Goal: Information Seeking & Learning: Learn about a topic

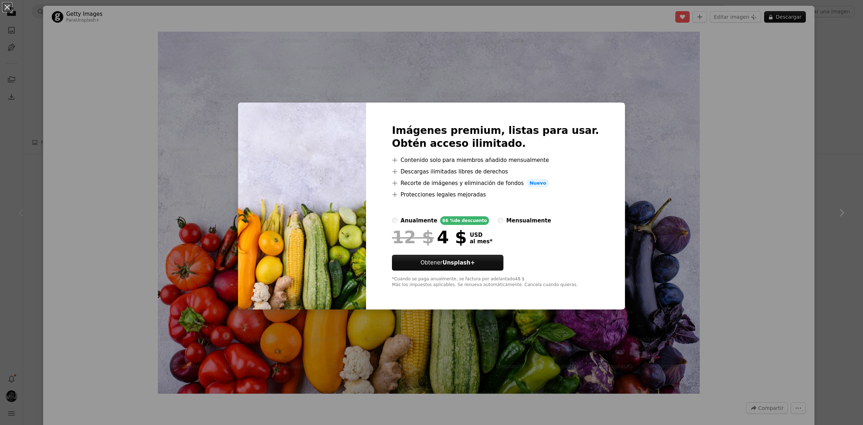
click at [504, 216] on label "mensualmente" at bounding box center [524, 220] width 53 height 9
drag, startPoint x: 465, startPoint y: 241, endPoint x: 438, endPoint y: 236, distance: 27.1
click at [438, 236] on div "12 $ 10 $" at bounding box center [435, 237] width 87 height 19
click at [491, 238] on span "al mes" at bounding box center [492, 241] width 20 height 6
click at [418, 218] on div "anualmente" at bounding box center [419, 220] width 37 height 9
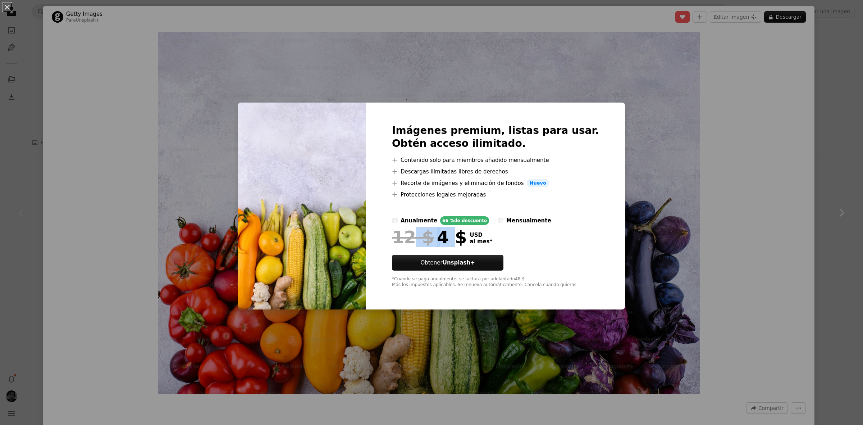
drag, startPoint x: 463, startPoint y: 243, endPoint x: 423, endPoint y: 236, distance: 40.2
click at [423, 236] on div "12 $ 4 $" at bounding box center [429, 237] width 75 height 19
click at [457, 234] on div "12 $ 4 $" at bounding box center [429, 237] width 75 height 19
drag, startPoint x: 457, startPoint y: 234, endPoint x: 436, endPoint y: 232, distance: 20.6
click at [436, 232] on div "12 $ 4 $" at bounding box center [429, 237] width 75 height 19
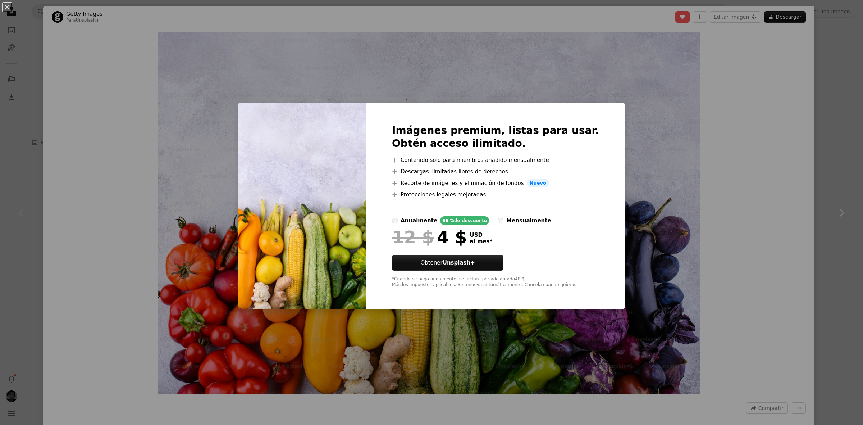
click at [726, 274] on div "An X shape Imágenes premium, listas para usar. Obtén acceso ilimitado. A plus s…" at bounding box center [431, 212] width 863 height 425
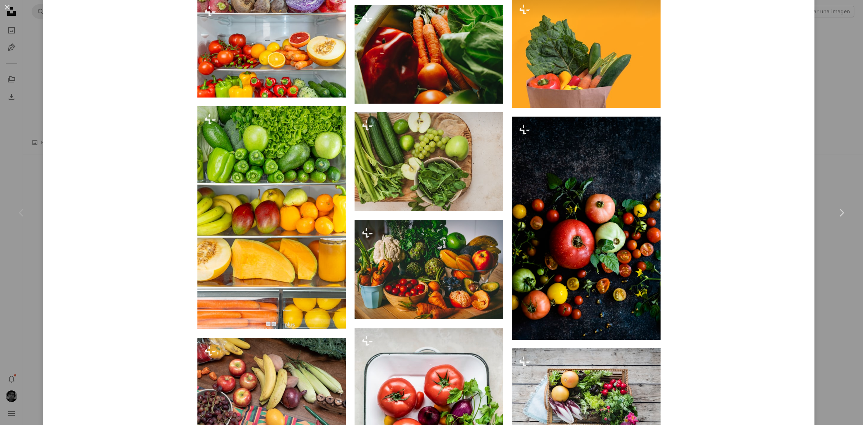
scroll to position [854, 0]
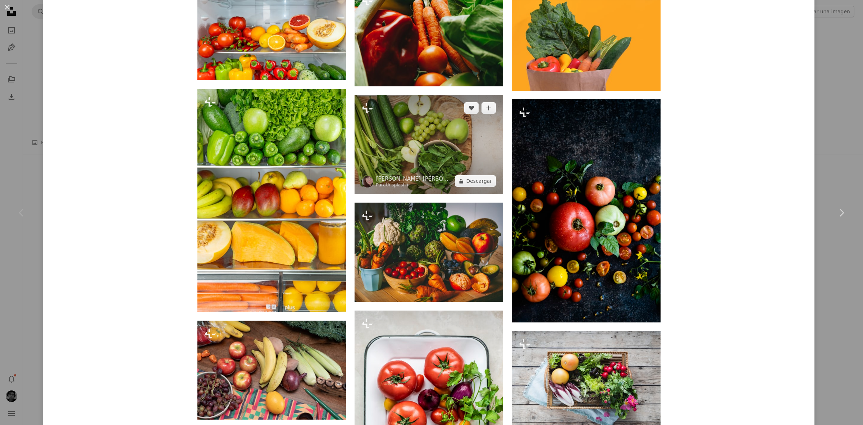
click at [357, 115] on img at bounding box center [429, 144] width 149 height 99
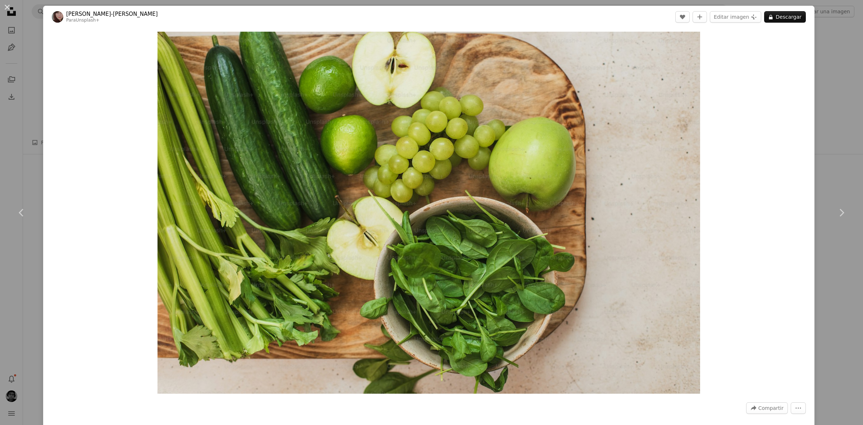
click at [785, 23] on header "[PERSON_NAME]-[PERSON_NAME] Para Unsplash+ A heart A plus sign Editar imagen Pl…" at bounding box center [429, 17] width 772 height 22
click at [786, 15] on button "A lock Descargar" at bounding box center [785, 17] width 42 height 12
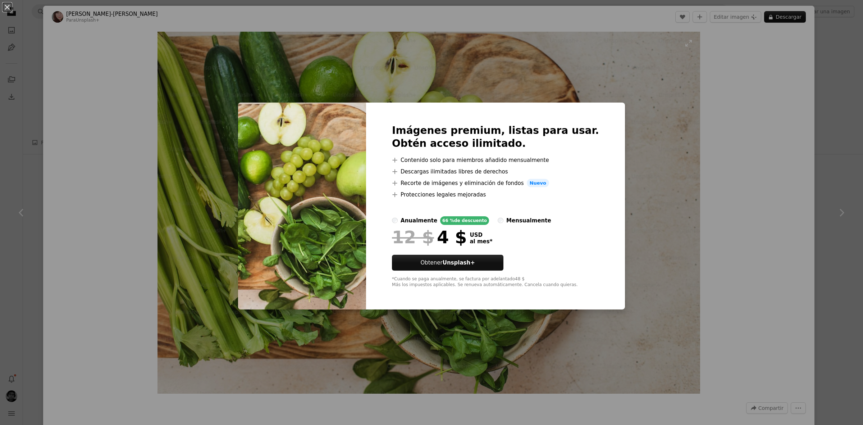
drag, startPoint x: 677, startPoint y: 193, endPoint x: 543, endPoint y: 220, distance: 136.9
click at [677, 194] on div "An X shape Imágenes premium, listas para usar. Obtén acceso ilimitado. A plus s…" at bounding box center [431, 212] width 863 height 425
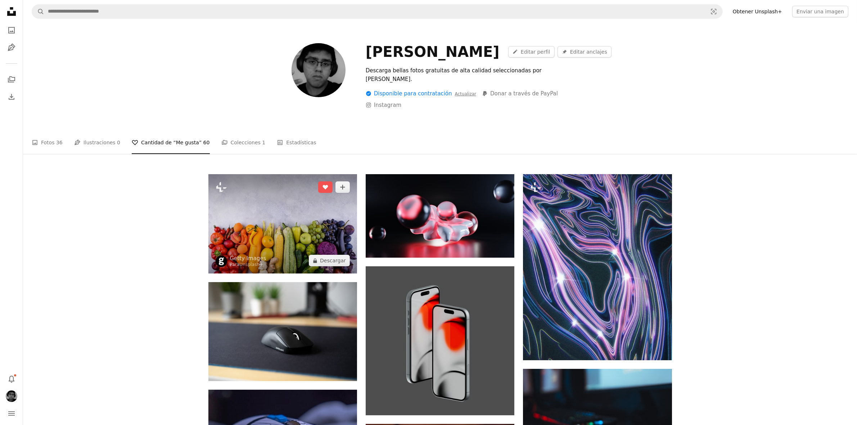
click at [268, 212] on img at bounding box center [282, 223] width 149 height 99
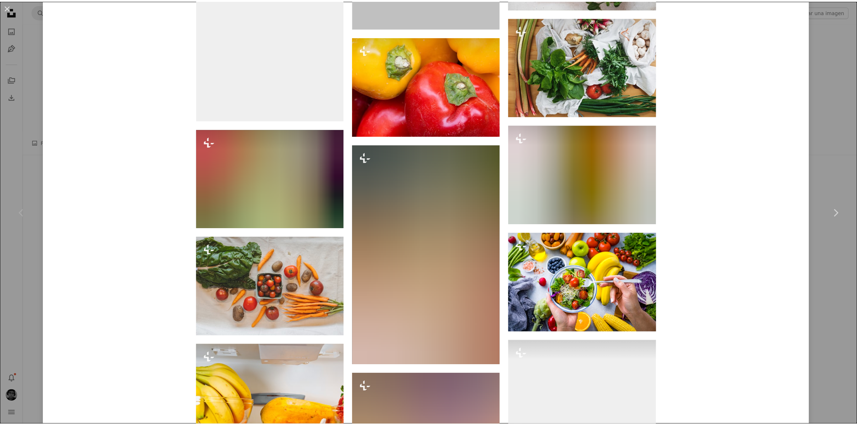
scroll to position [2378, 0]
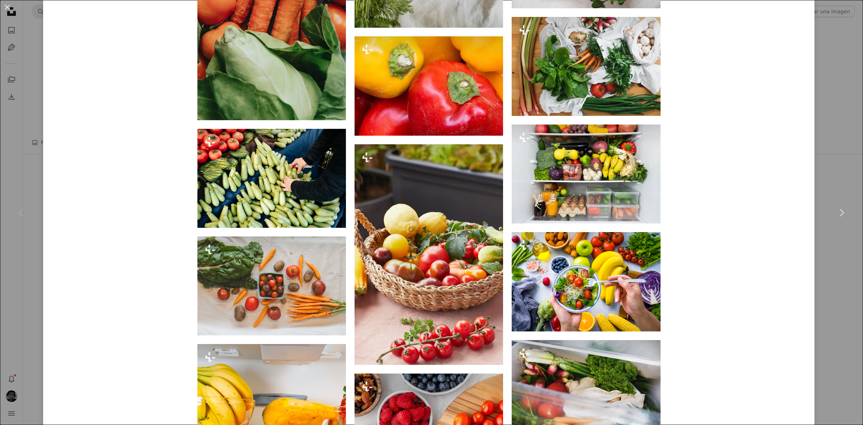
click at [824, 69] on div "An X shape Chevron left Chevron right Getty Images Para Unsplash+ A heart A plu…" at bounding box center [431, 212] width 863 height 425
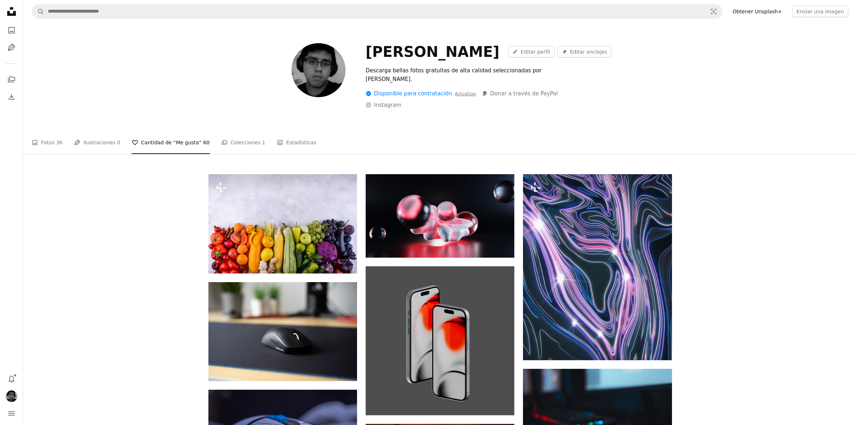
click at [285, 3] on nav "A magnifying glass Visual search Obtener Unsplash+ Enviar una imagen" at bounding box center [440, 11] width 834 height 23
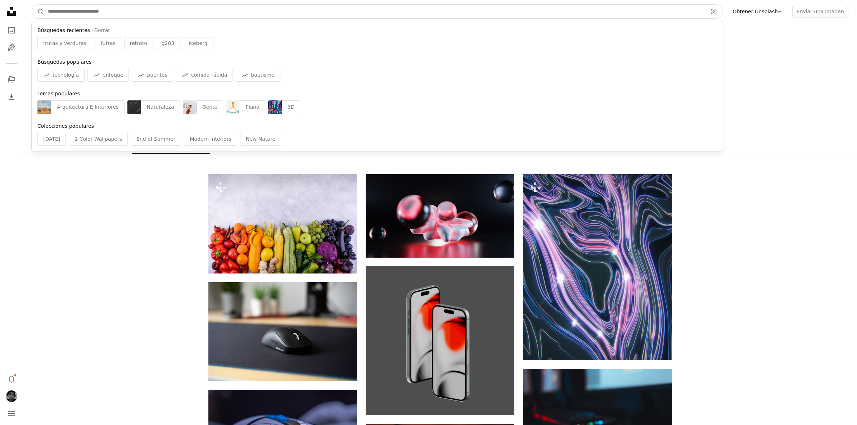
click at [281, 12] on input "Encuentra imágenes en todo el sitio" at bounding box center [374, 12] width 660 height 14
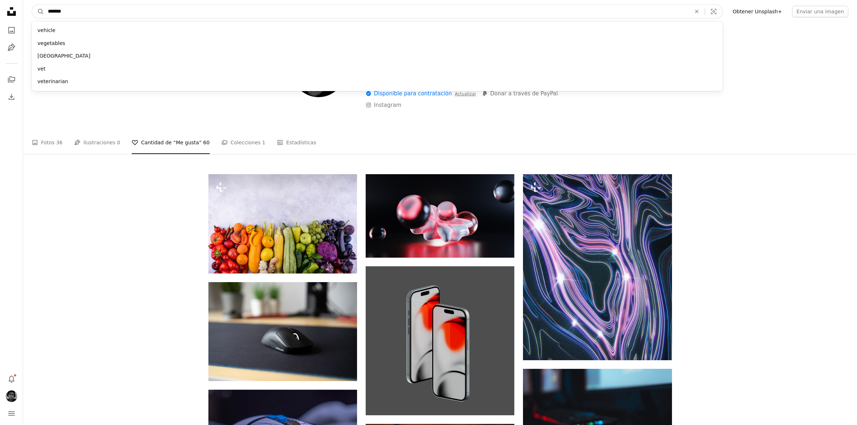
type input "*******"
click at [32, 5] on button "A magnifying glass" at bounding box center [38, 12] width 12 height 14
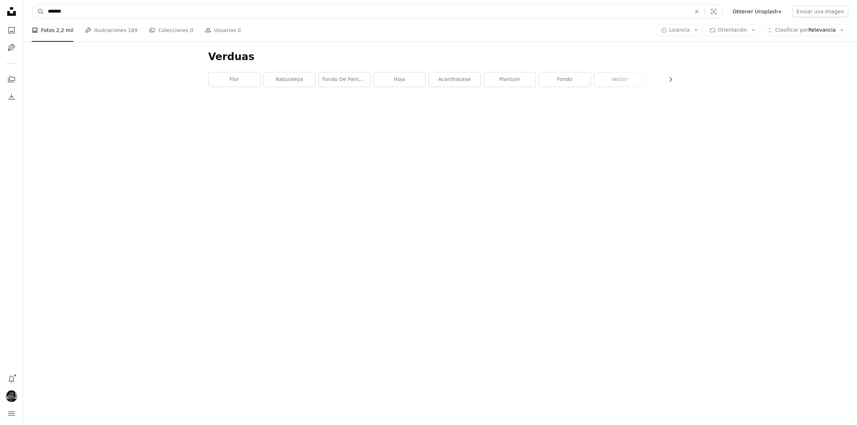
click at [64, 13] on input "*******" at bounding box center [366, 12] width 644 height 14
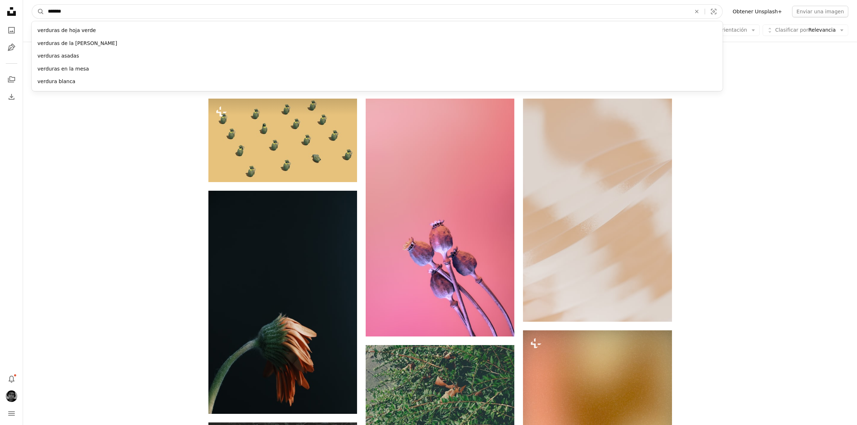
type input "********"
click button "A magnifying glass" at bounding box center [38, 12] width 12 height 14
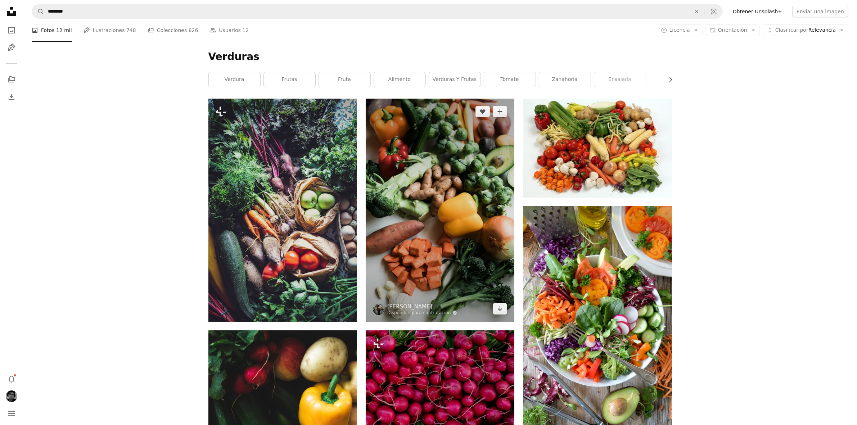
click at [444, 170] on img at bounding box center [439, 210] width 149 height 223
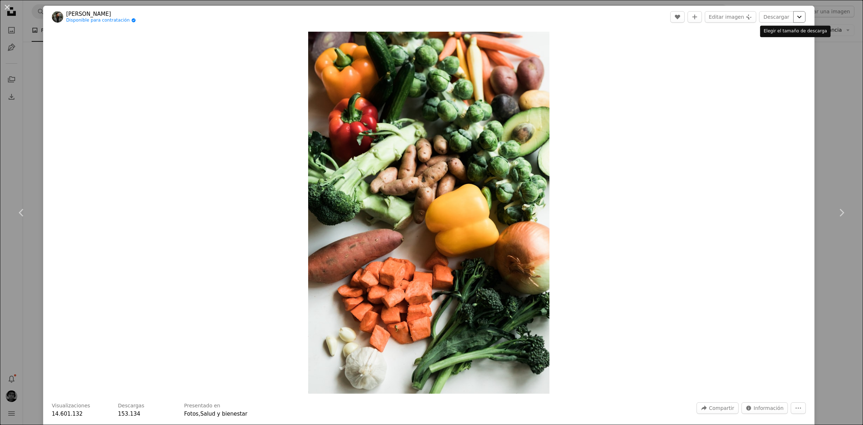
click at [794, 18] on icon "Chevron down" at bounding box center [800, 17] width 12 height 9
click at [169, 216] on dialog "An X shape Chevron left Chevron right [PERSON_NAME] Disponible para contratació…" at bounding box center [431, 212] width 863 height 425
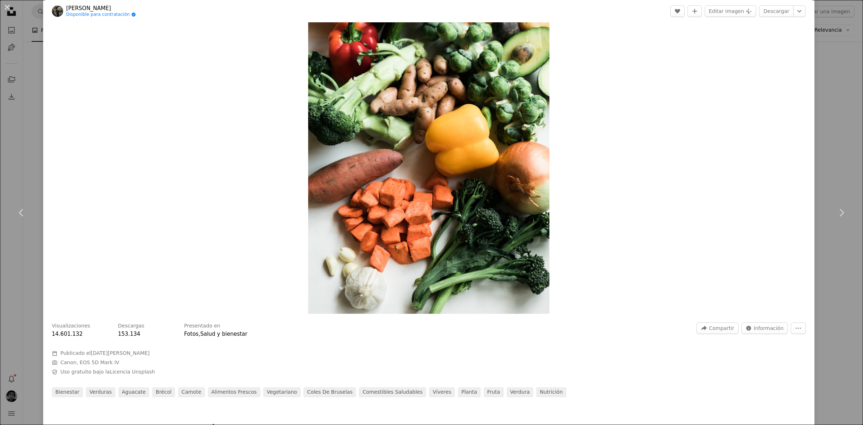
scroll to position [135, 0]
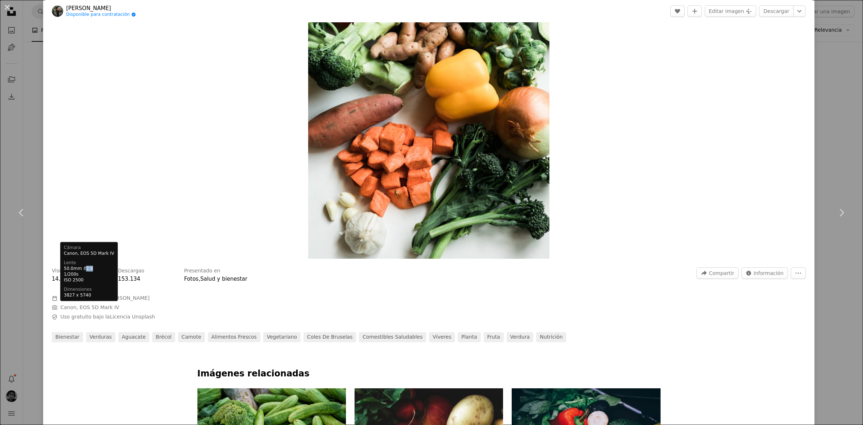
drag, startPoint x: 83, startPoint y: 270, endPoint x: 91, endPoint y: 269, distance: 8.3
click at [91, 269] on dd "50.0mm f / 2.8" at bounding box center [89, 268] width 50 height 6
click at [87, 269] on dd "50.0mm f / 2.8" at bounding box center [89, 268] width 50 height 6
drag, startPoint x: 64, startPoint y: 269, endPoint x: 82, endPoint y: 266, distance: 18.2
click at [82, 266] on dd "50.0mm f / 2.8" at bounding box center [89, 268] width 50 height 6
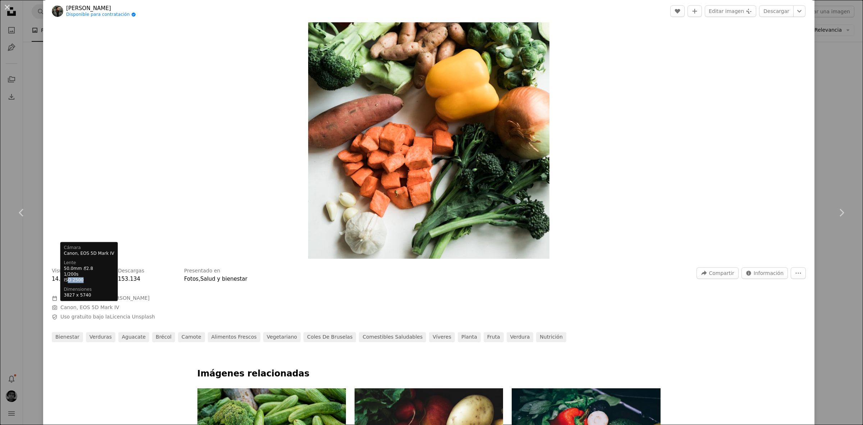
drag, startPoint x: 82, startPoint y: 277, endPoint x: 67, endPoint y: 279, distance: 15.2
click at [67, 279] on dd "ISO 2500" at bounding box center [89, 280] width 50 height 6
click at [369, 188] on img "Ampliar en esta imagen" at bounding box center [428, 78] width 241 height 362
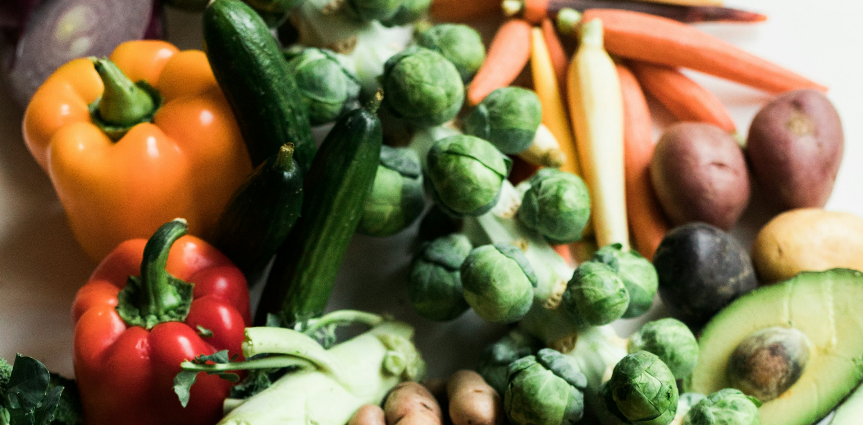
scroll to position [425, 0]
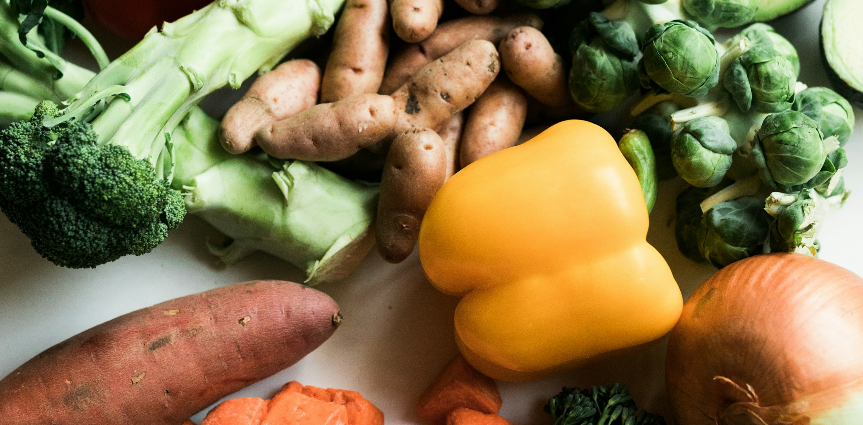
click at [326, 240] on img "Reducir el zoom en esta imagen" at bounding box center [432, 222] width 864 height 1296
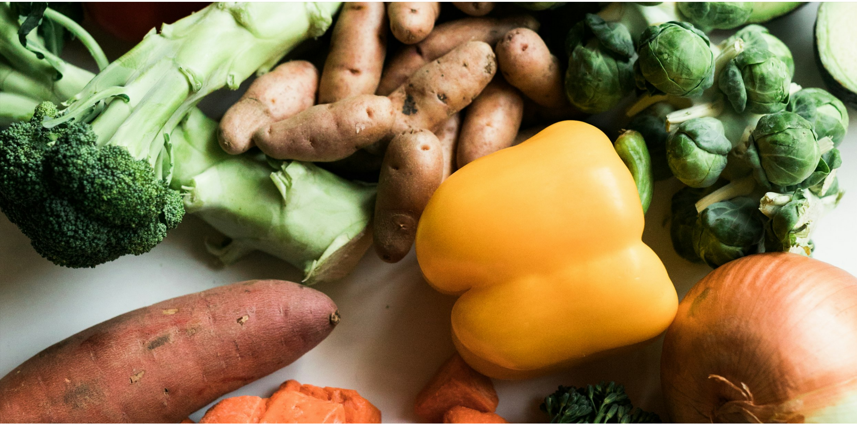
scroll to position [31, 0]
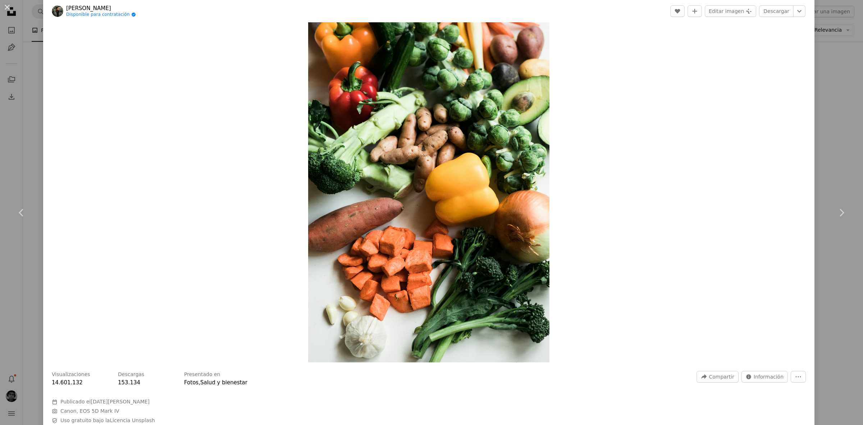
click at [837, 59] on div "An X shape Chevron left Chevron right [PERSON_NAME] Disponible para contratació…" at bounding box center [431, 212] width 863 height 425
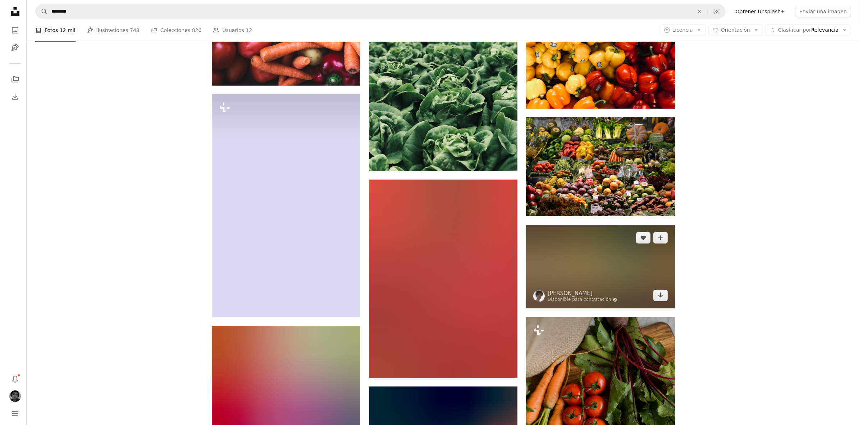
scroll to position [495, 0]
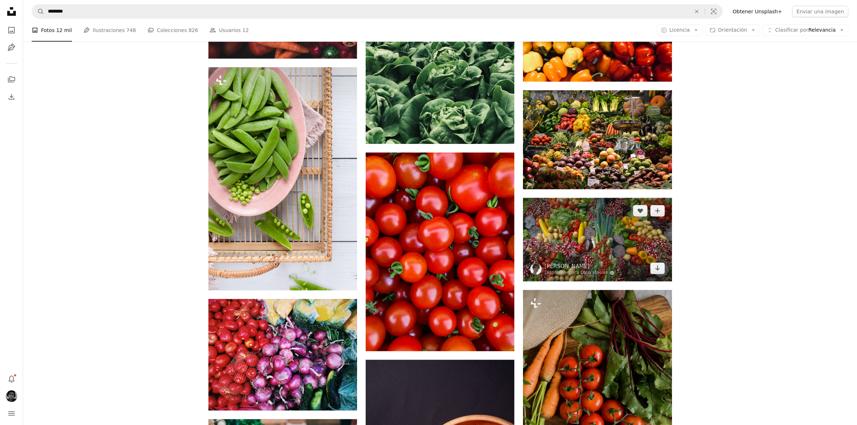
click at [591, 217] on img at bounding box center [597, 239] width 149 height 83
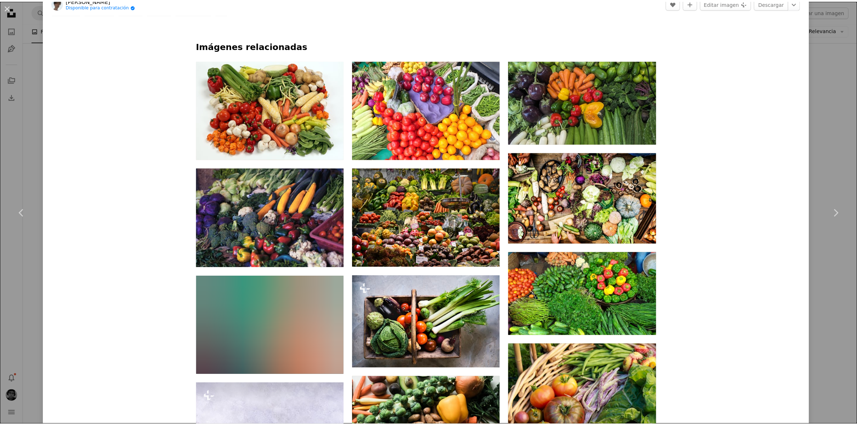
scroll to position [495, 0]
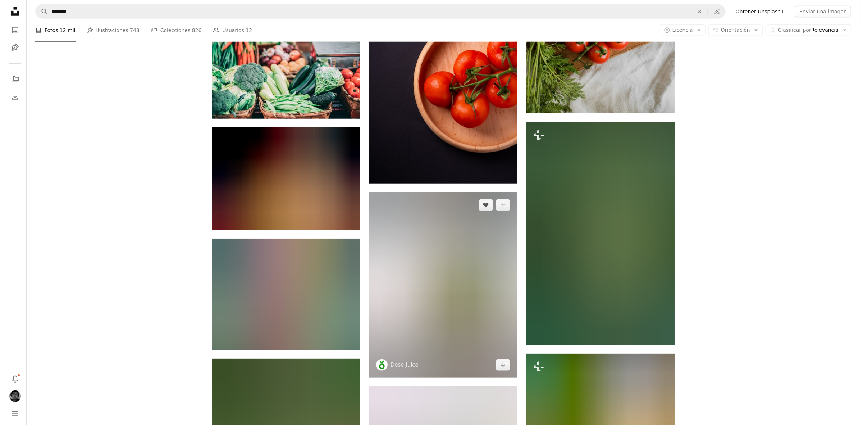
scroll to position [899, 0]
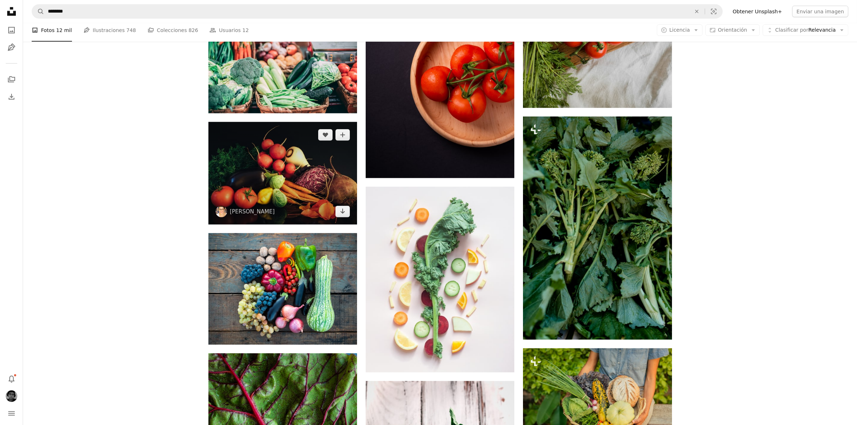
click at [291, 175] on img at bounding box center [282, 173] width 149 height 103
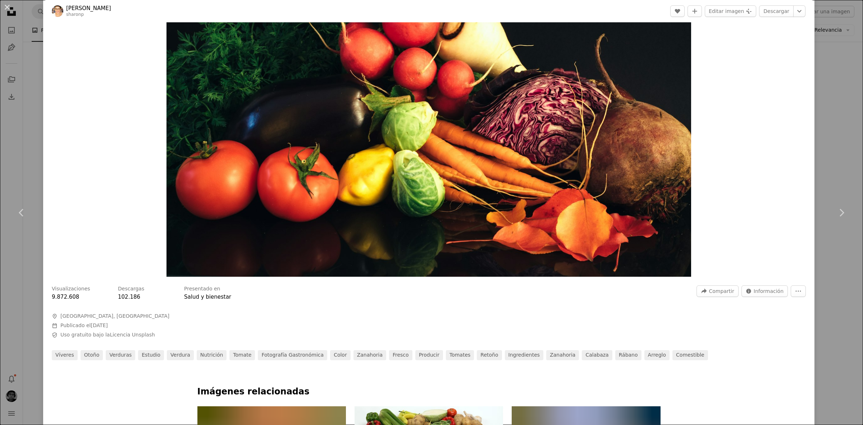
scroll to position [270, 0]
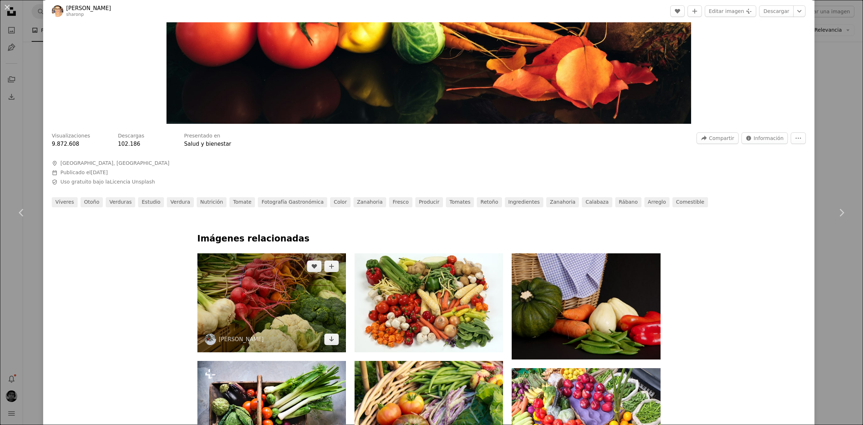
click at [307, 274] on img at bounding box center [271, 302] width 149 height 99
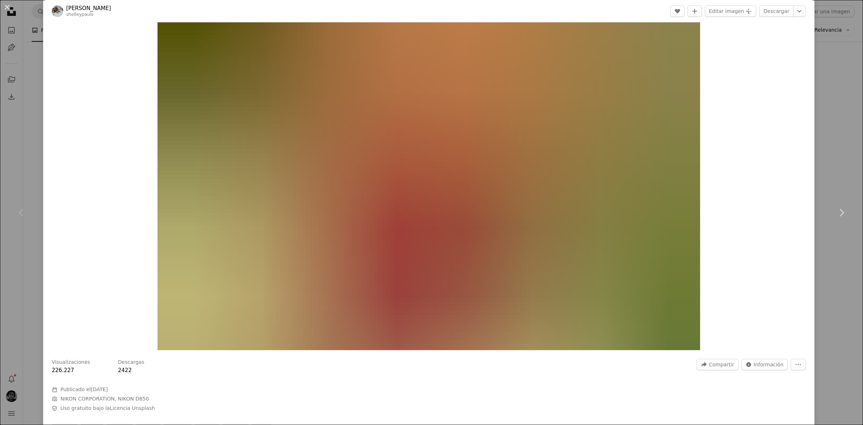
scroll to position [225, 0]
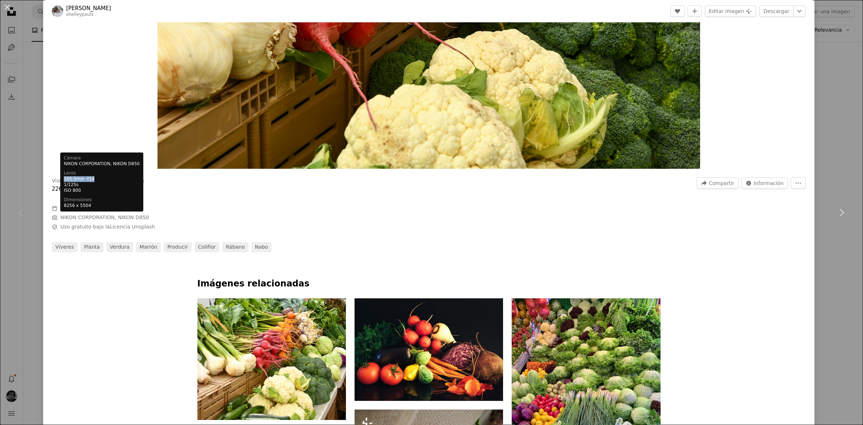
drag, startPoint x: 92, startPoint y: 180, endPoint x: 63, endPoint y: 180, distance: 28.8
click at [63, 180] on div "Cámara NIKON CORPORATION, NIKON D850 Lente 105.0mm f / 14 1/125s ISO 800 Dimens…" at bounding box center [101, 182] width 83 height 59
drag, startPoint x: 72, startPoint y: 187, endPoint x: 63, endPoint y: 189, distance: 9.2
click at [63, 189] on div "Cámara NIKON CORPORATION, NIKON D850 Lente 105.0mm f / 14 1/125s ISO 800 Dimens…" at bounding box center [101, 182] width 83 height 59
click at [78, 189] on dd "ISO 800" at bounding box center [102, 191] width 76 height 6
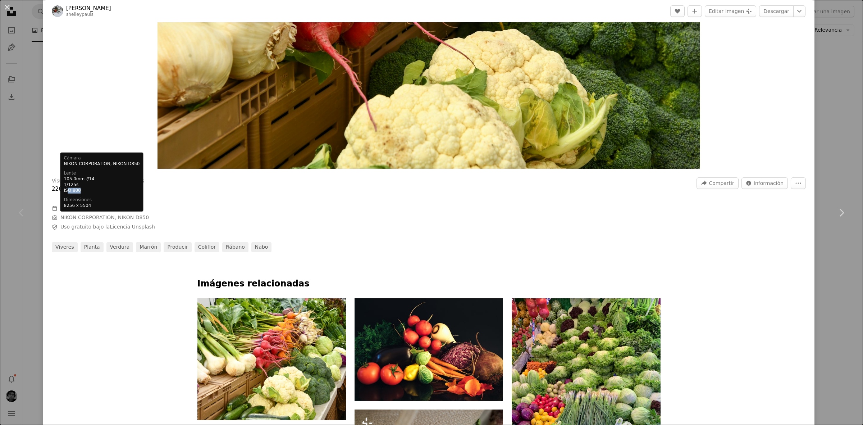
drag, startPoint x: 78, startPoint y: 191, endPoint x: 65, endPoint y: 193, distance: 13.2
click at [65, 193] on dd "ISO 800" at bounding box center [102, 191] width 76 height 6
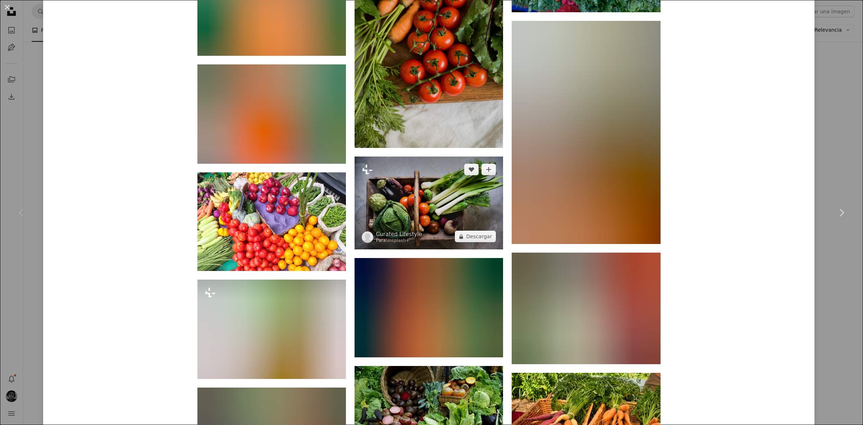
scroll to position [719, 0]
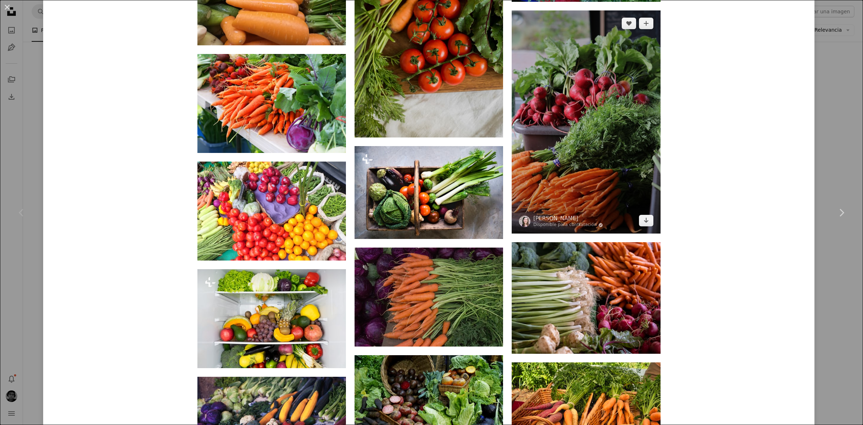
drag, startPoint x: 626, startPoint y: 103, endPoint x: 625, endPoint y: 109, distance: 6.0
click at [627, 103] on img at bounding box center [586, 121] width 149 height 223
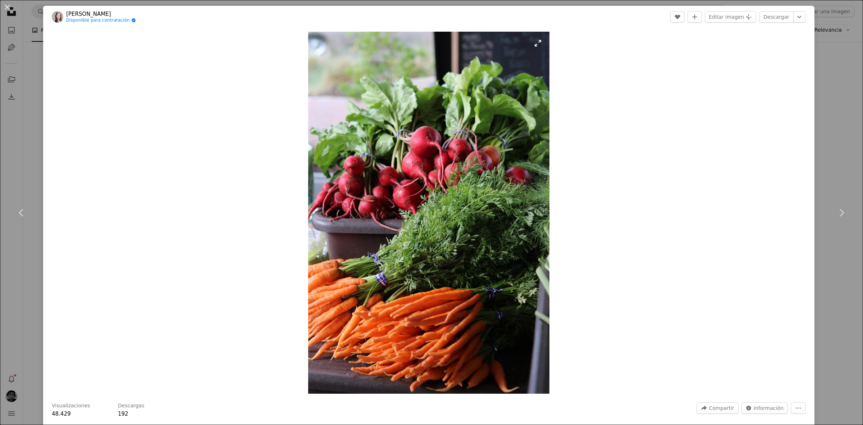
click at [474, 156] on img "Ampliar en esta imagen" at bounding box center [428, 213] width 241 height 362
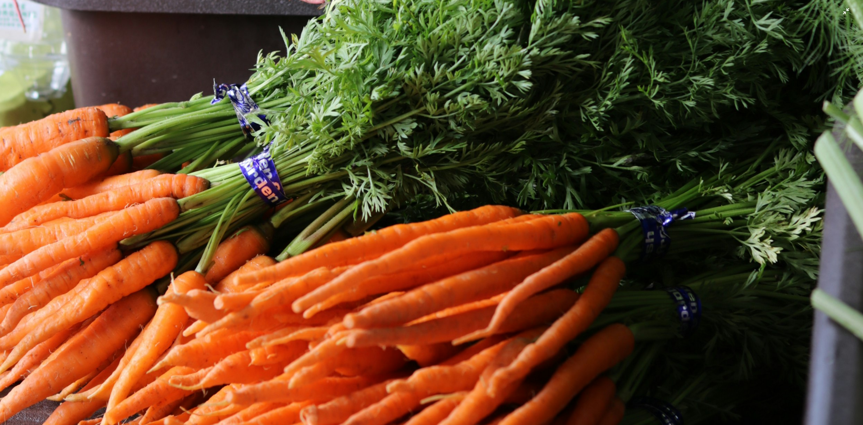
scroll to position [715, 0]
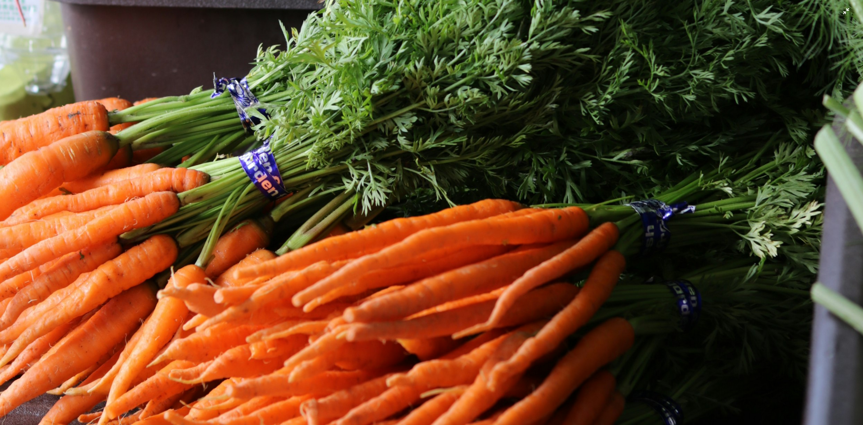
click at [276, 150] on div "Zoom in Zoom out" at bounding box center [429, 212] width 772 height 369
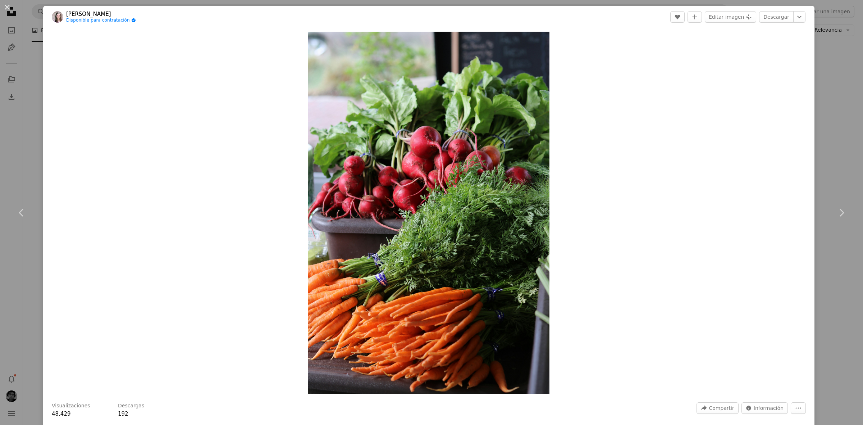
click at [273, 146] on div "Zoom in" at bounding box center [429, 212] width 772 height 369
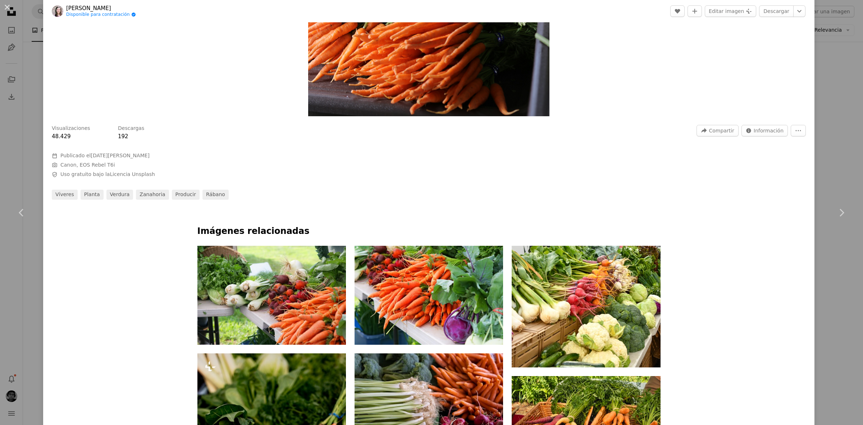
scroll to position [315, 0]
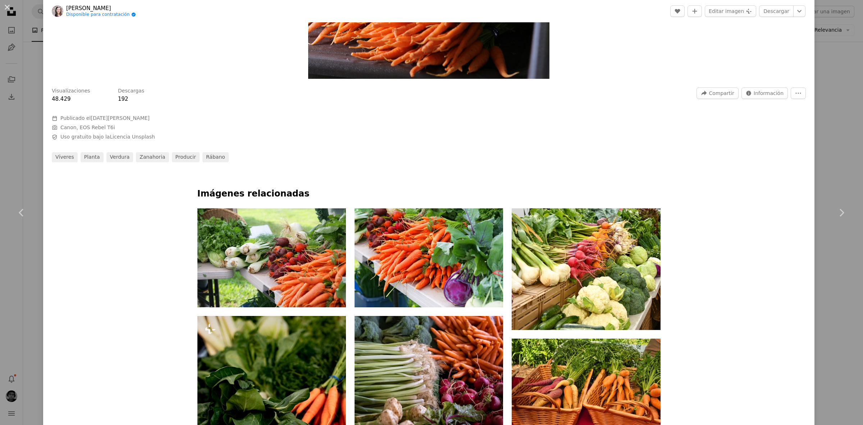
click at [81, 9] on link "[PERSON_NAME]" at bounding box center [101, 8] width 70 height 7
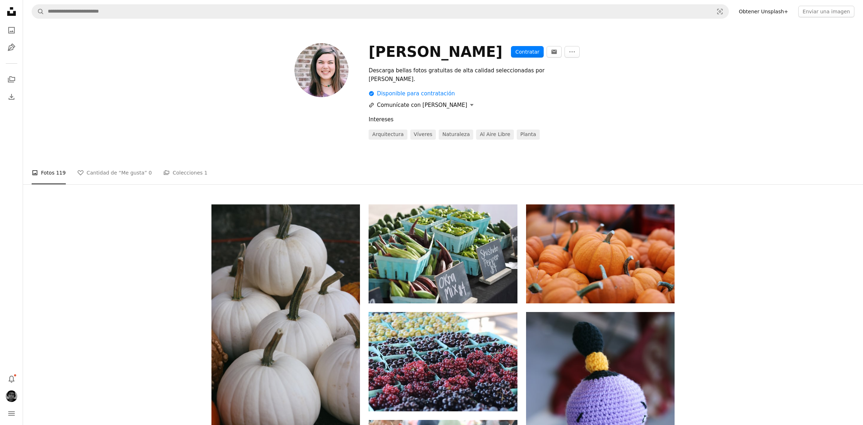
click at [431, 101] on button "A URL sharing icon (chains) Comunícate con [PERSON_NAME]" at bounding box center [421, 105] width 105 height 9
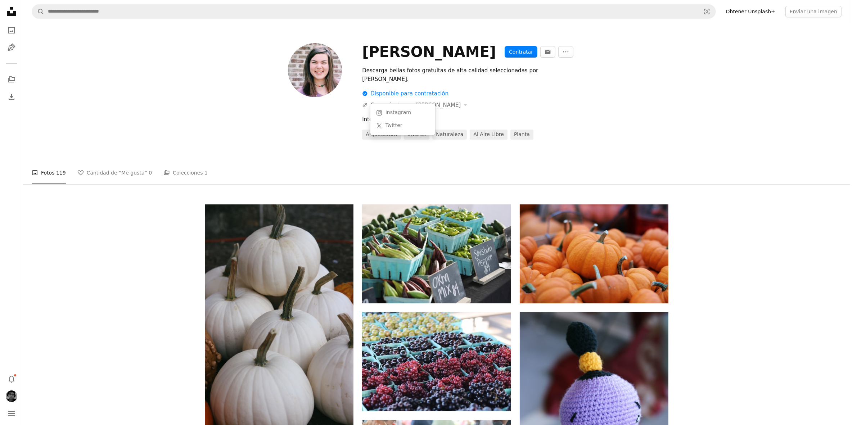
click at [519, 89] on body "Unsplash logo Página de inicio de Unsplash A photo Pen Tool A stack of folders …" at bounding box center [425, 212] width 850 height 425
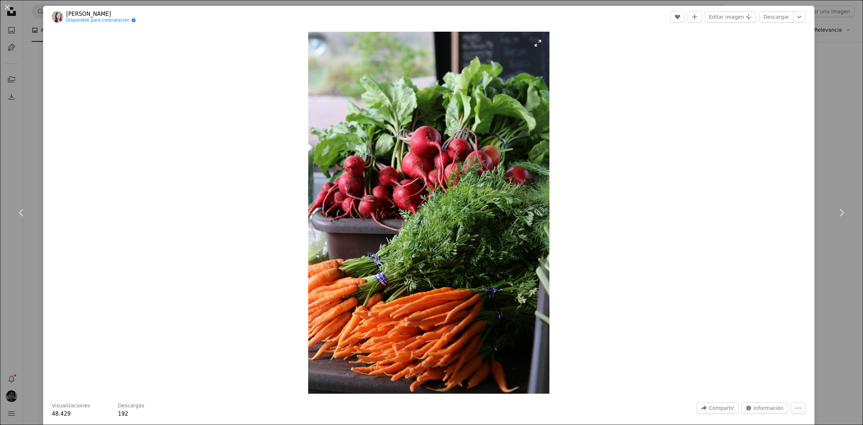
click at [423, 143] on img "Ampliar en esta imagen" at bounding box center [428, 213] width 241 height 362
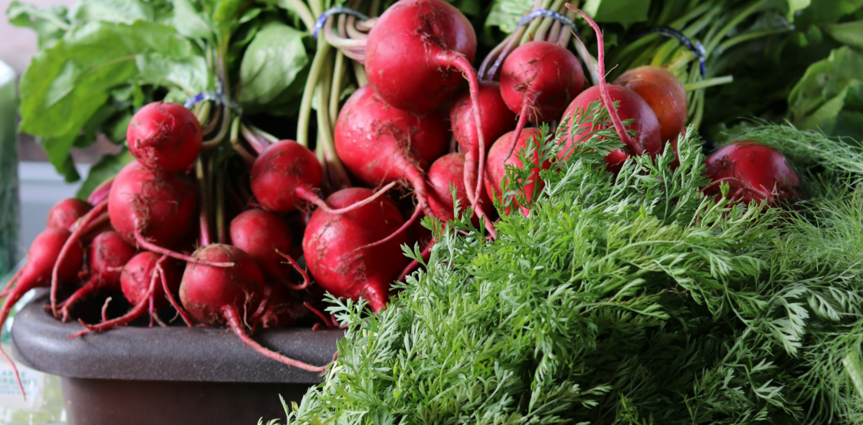
scroll to position [335, 0]
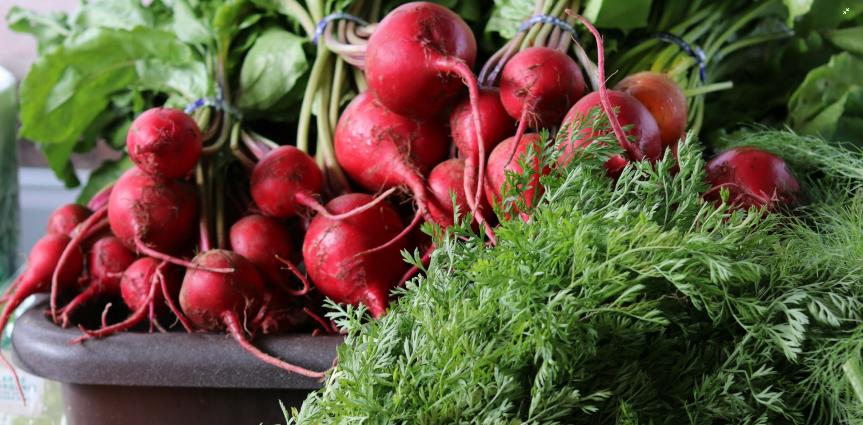
click at [422, 151] on img "Reducir el zoom en esta imagen" at bounding box center [432, 312] width 864 height 1296
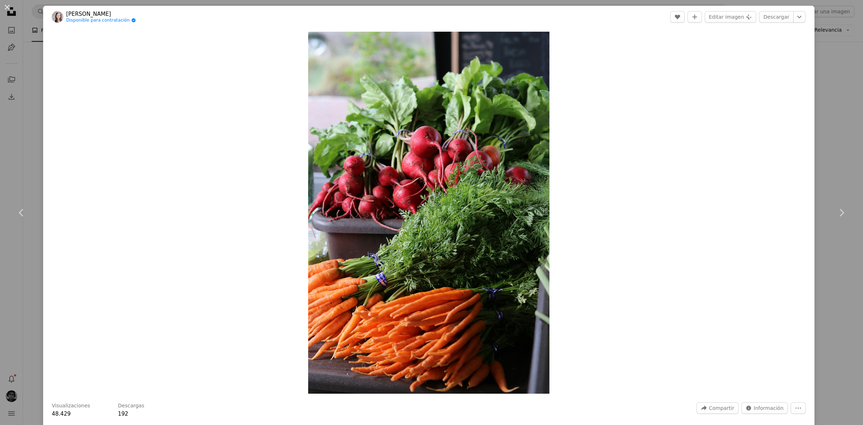
click at [57, 14] on img at bounding box center [58, 17] width 12 height 12
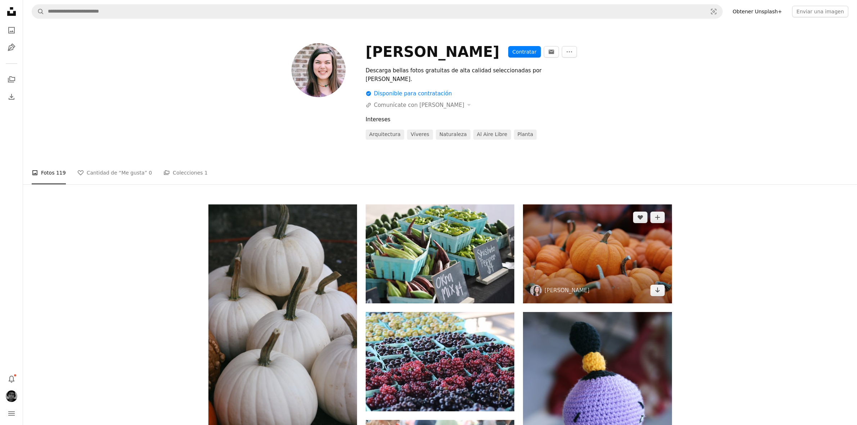
click at [617, 233] on img at bounding box center [597, 253] width 149 height 99
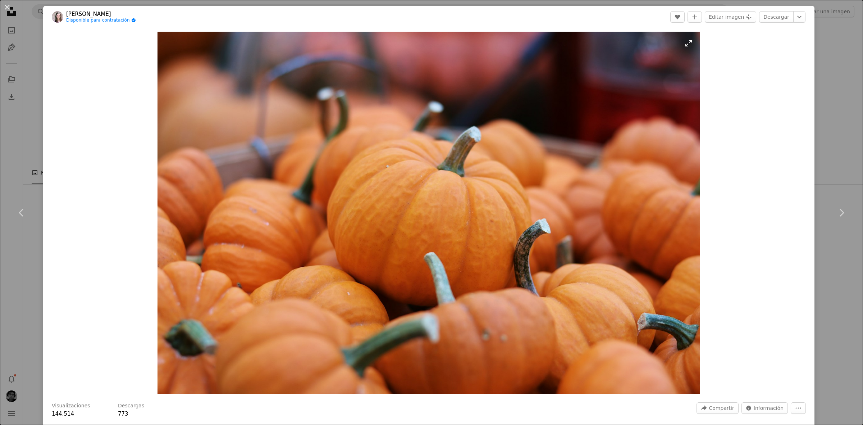
click at [486, 210] on img "Ampliar en esta imagen" at bounding box center [429, 213] width 543 height 362
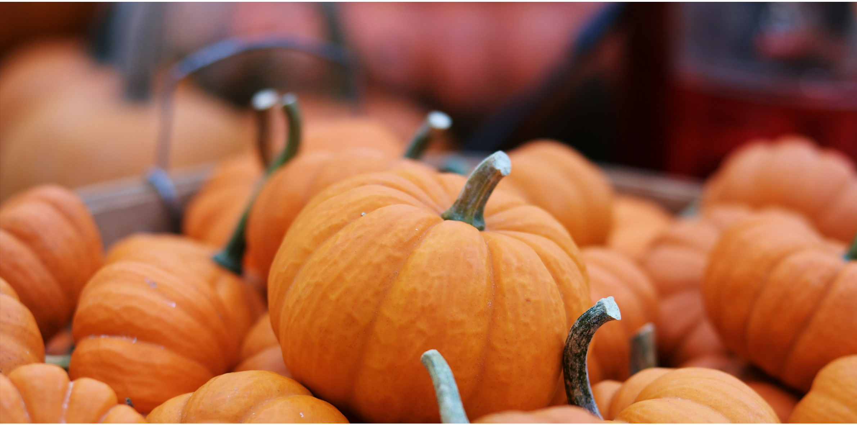
scroll to position [71, 0]
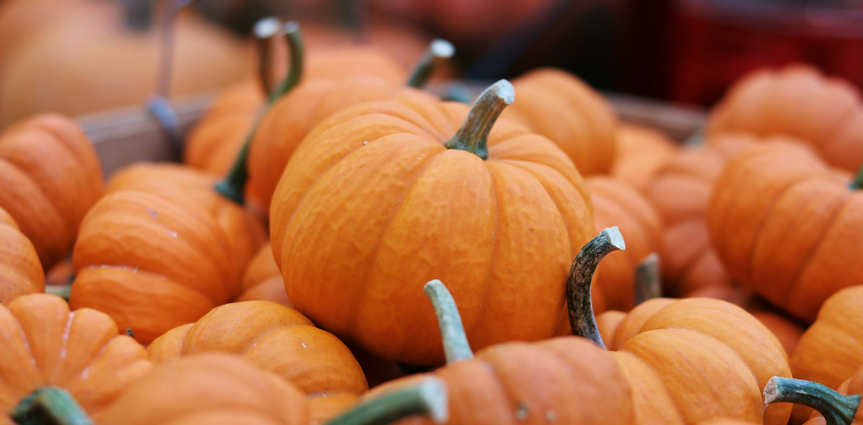
click at [486, 210] on img "Reducir el zoom en esta imagen" at bounding box center [432, 217] width 864 height 576
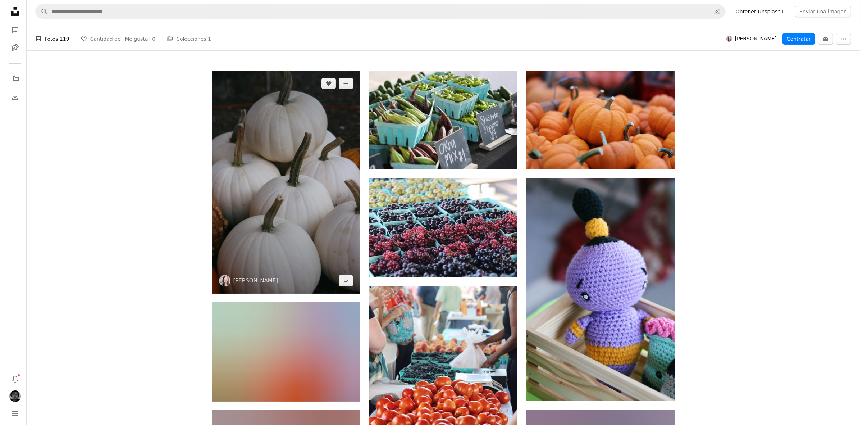
scroll to position [135, 0]
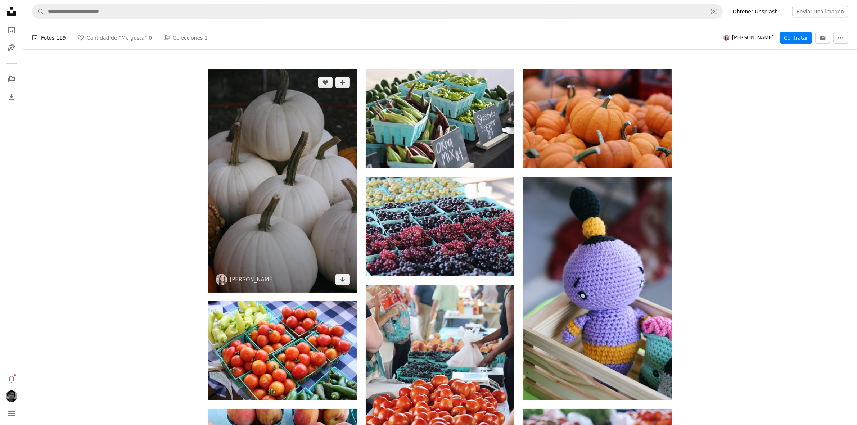
click at [291, 152] on img at bounding box center [282, 180] width 149 height 223
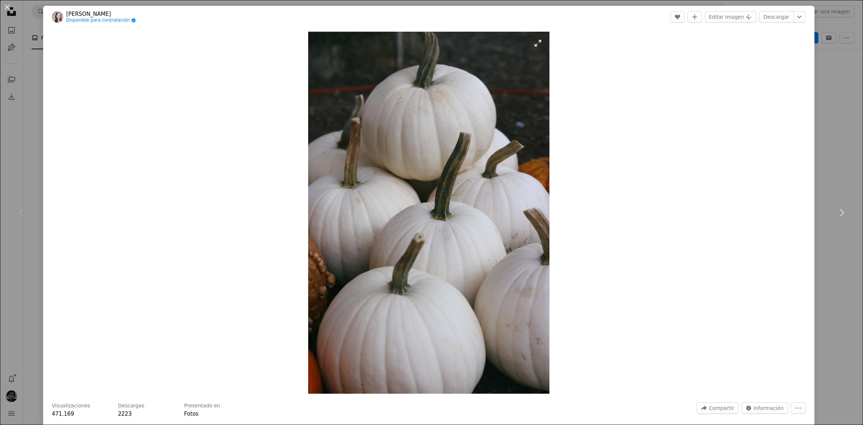
click at [387, 189] on img "Ampliar en esta imagen" at bounding box center [428, 213] width 241 height 362
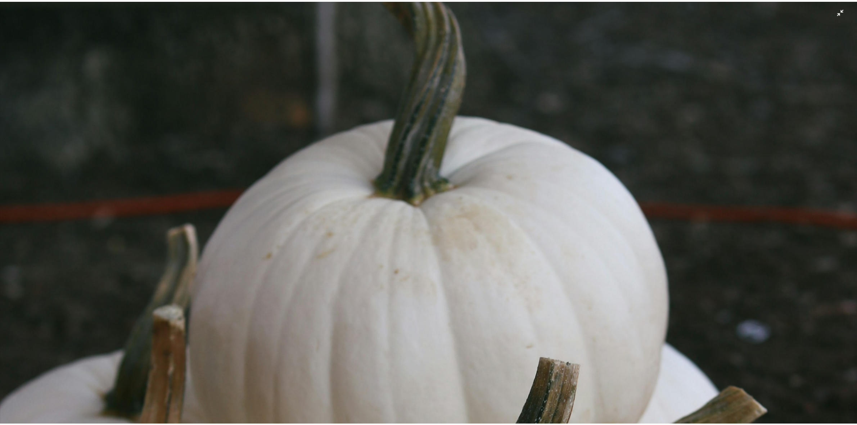
scroll to position [425, 0]
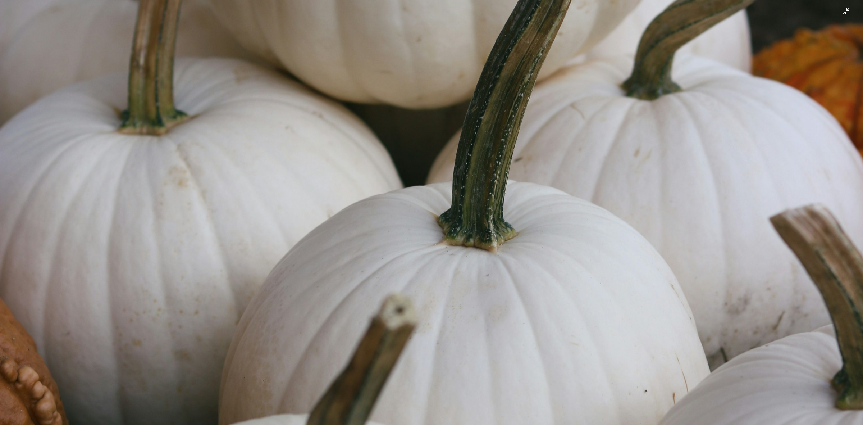
click at [414, 186] on img "Reducir el zoom en esta imagen" at bounding box center [432, 222] width 864 height 1296
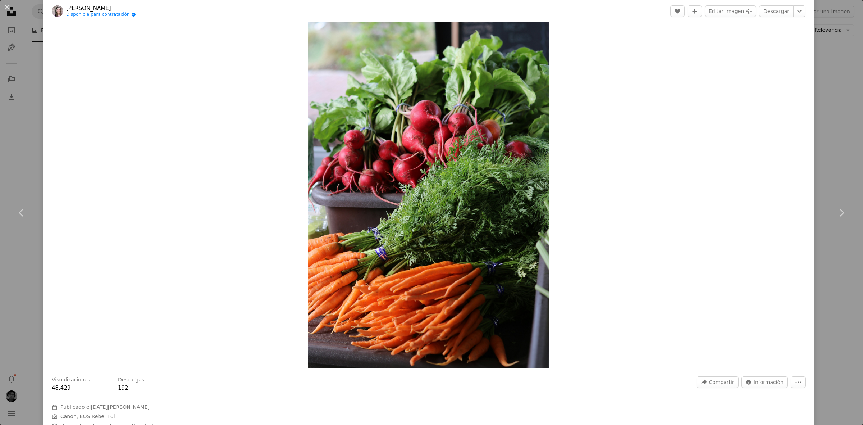
scroll to position [315, 0]
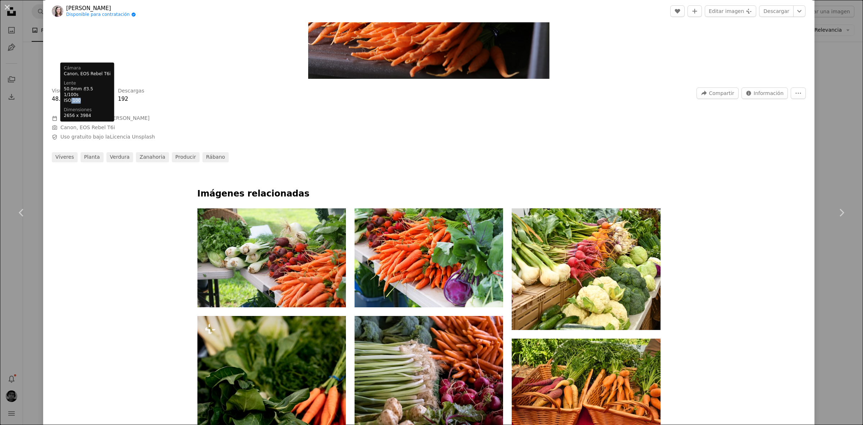
drag, startPoint x: 69, startPoint y: 102, endPoint x: 92, endPoint y: 103, distance: 23.4
click at [92, 103] on dd "ISO 100" at bounding box center [87, 101] width 47 height 6
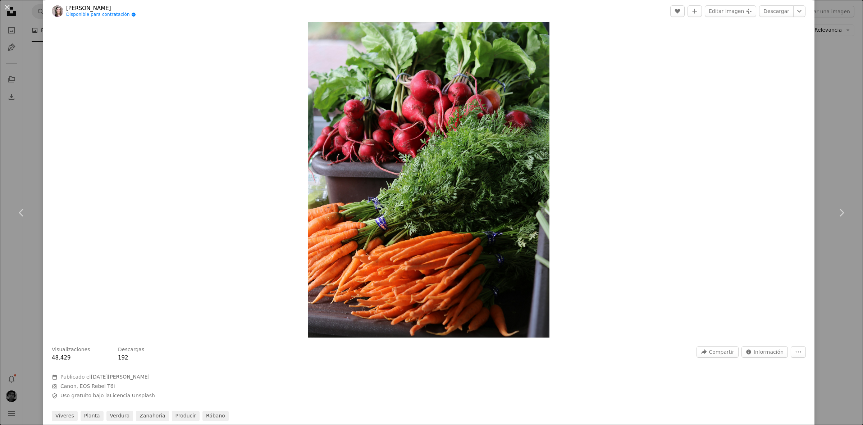
scroll to position [225, 0]
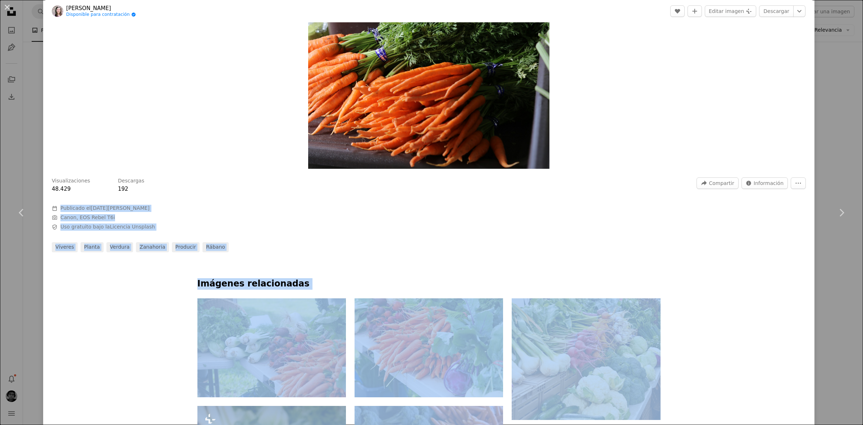
drag, startPoint x: 72, startPoint y: 208, endPoint x: 56, endPoint y: 205, distance: 16.4
click at [123, 214] on span "Camera Canon, EOS Rebel T6i" at bounding box center [160, 217] width 216 height 7
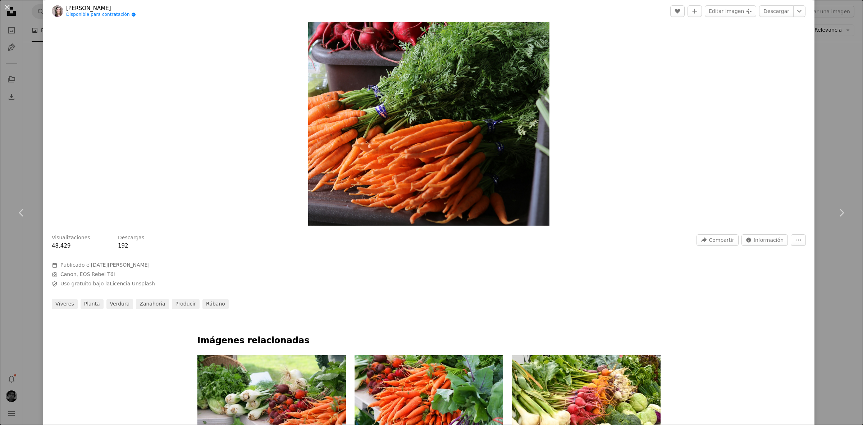
scroll to position [0, 0]
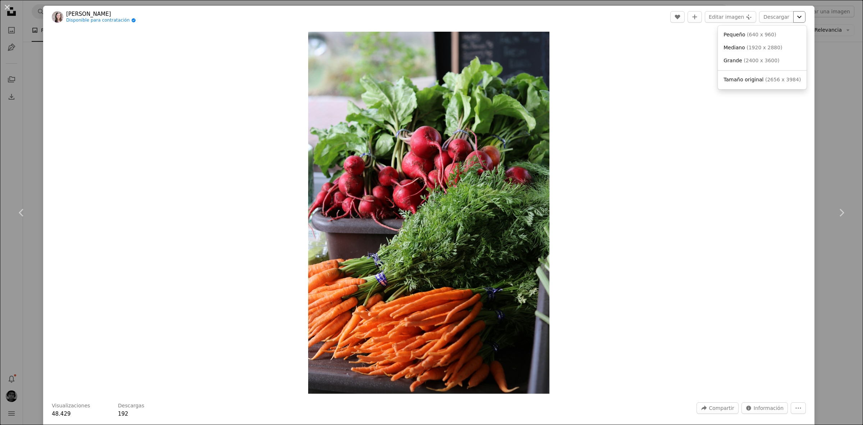
click at [796, 22] on button "Chevron down" at bounding box center [800, 17] width 12 height 12
click at [469, 97] on dialog "An X shape Chevron left Chevron right [PERSON_NAME] Disponible para contratació…" at bounding box center [431, 212] width 863 height 425
click at [459, 130] on img "Ampliar en esta imagen" at bounding box center [428, 213] width 241 height 362
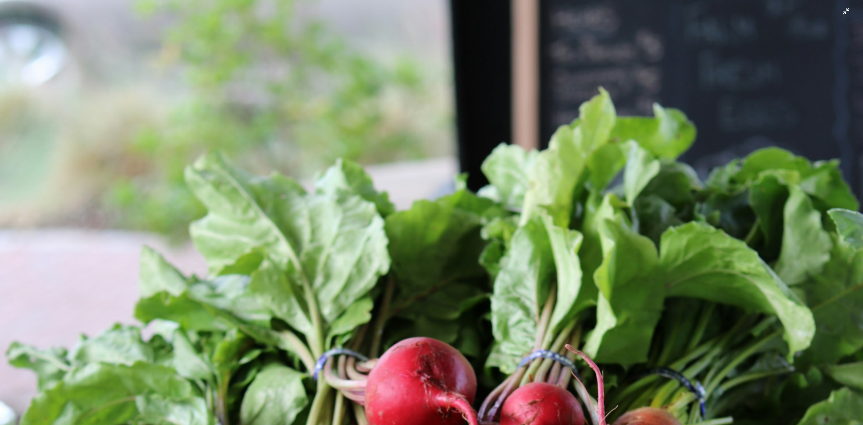
scroll to position [425, 0]
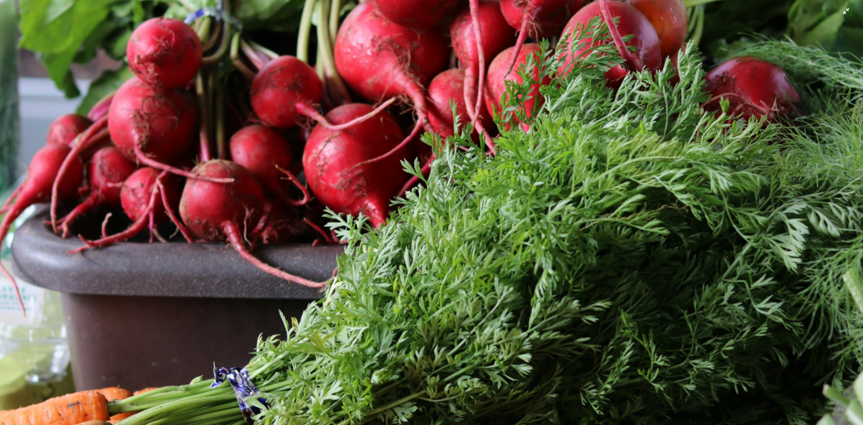
click at [407, 146] on img "Reducir el zoom en esta imagen" at bounding box center [432, 222] width 864 height 1296
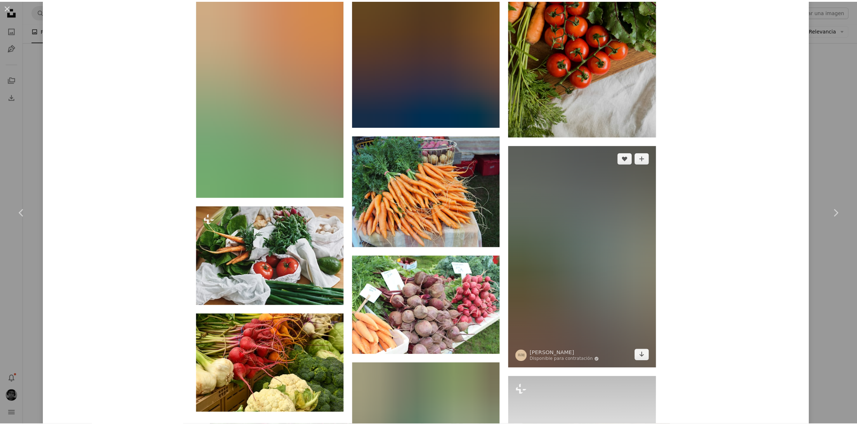
scroll to position [1079, 0]
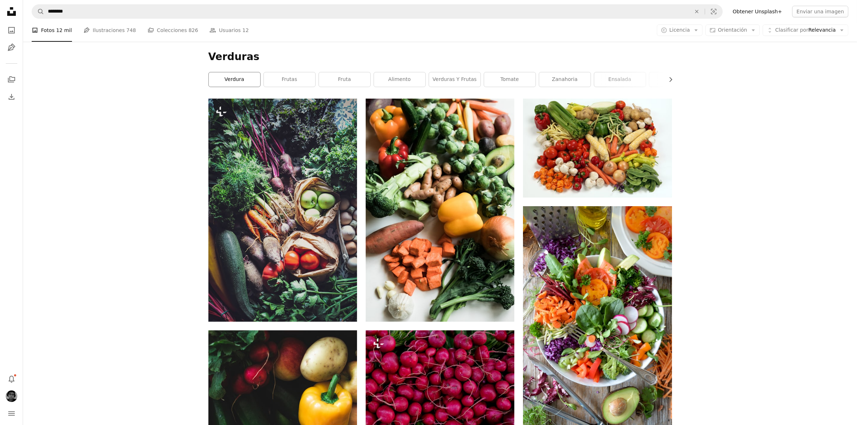
click at [223, 85] on link "verdura" at bounding box center [234, 79] width 51 height 14
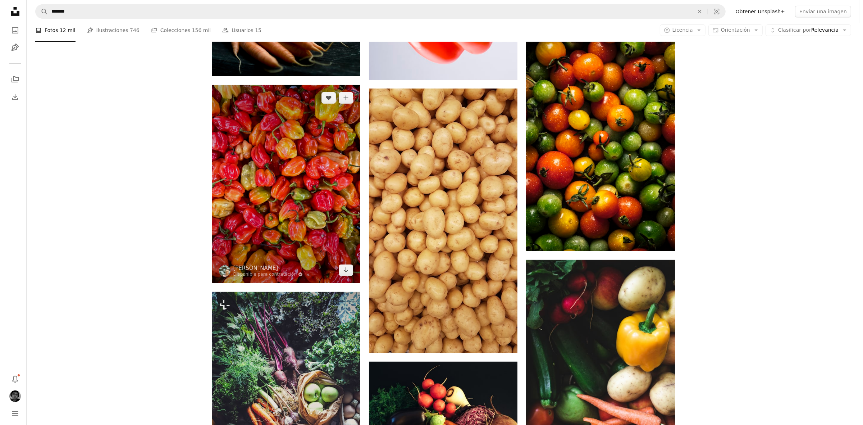
scroll to position [225, 0]
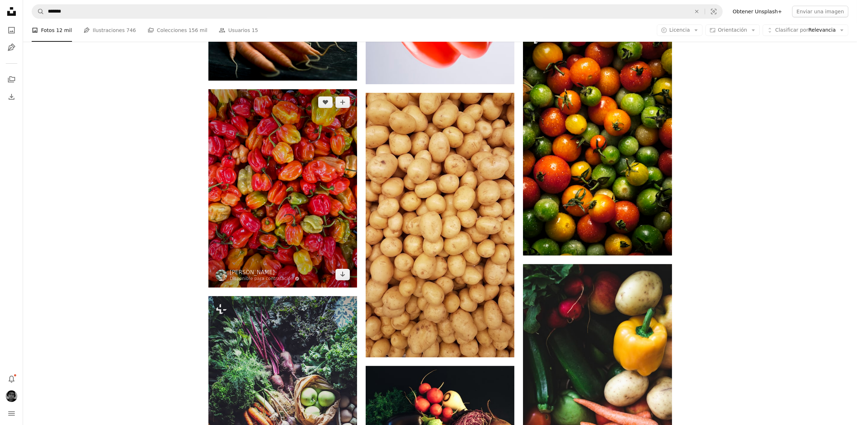
click at [293, 199] on img at bounding box center [282, 188] width 149 height 198
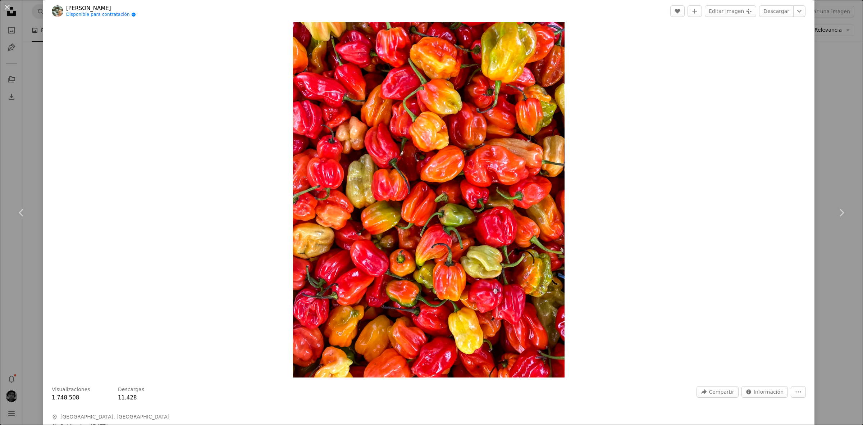
scroll to position [90, 0]
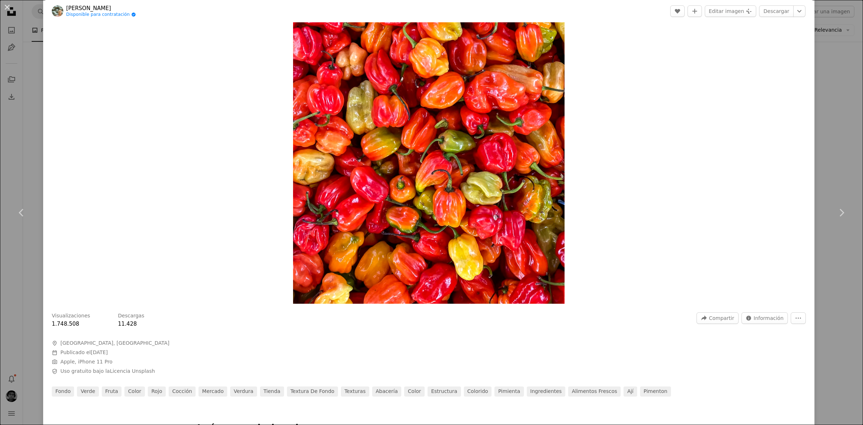
click at [421, 139] on img "Ampliar en esta imagen" at bounding box center [429, 123] width 272 height 362
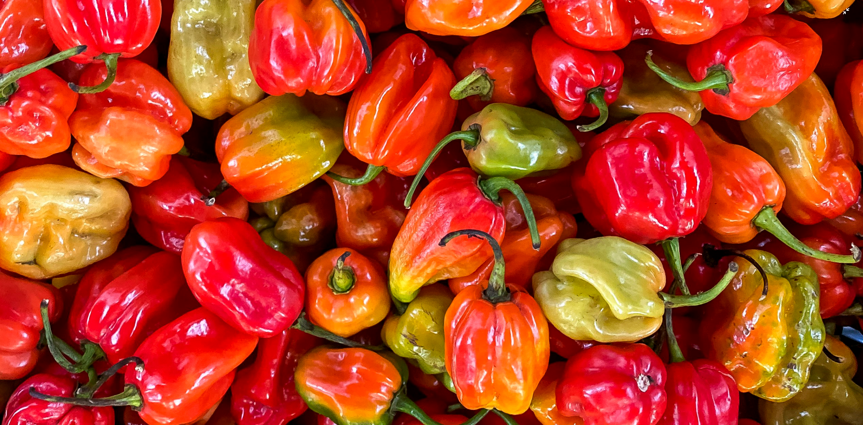
scroll to position [708, 0]
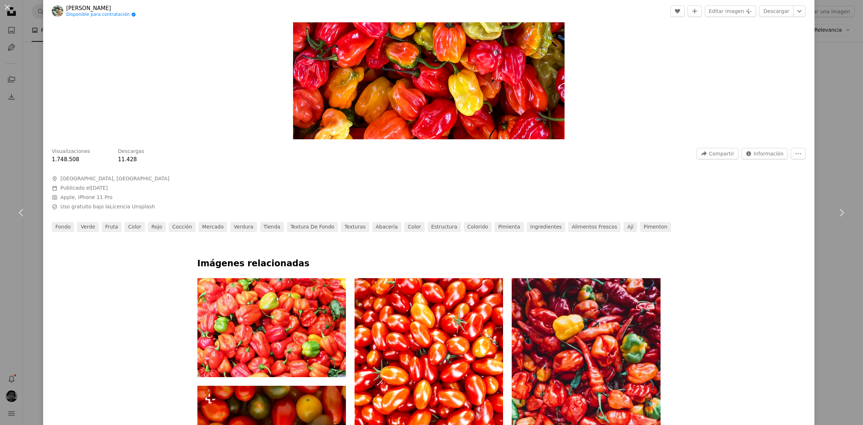
scroll to position [256, 0]
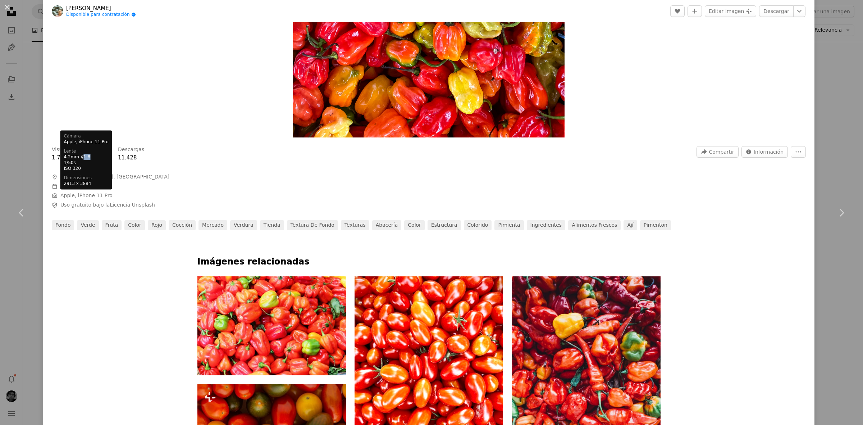
drag, startPoint x: 89, startPoint y: 155, endPoint x: 80, endPoint y: 157, distance: 9.2
click at [80, 157] on dd "4.2mm f / 1.8" at bounding box center [86, 157] width 45 height 6
click at [86, 164] on dd "1/50s" at bounding box center [86, 163] width 45 height 6
drag, startPoint x: 78, startPoint y: 164, endPoint x: 71, endPoint y: 164, distance: 7.6
click at [71, 164] on dd "1/50s" at bounding box center [86, 163] width 45 height 6
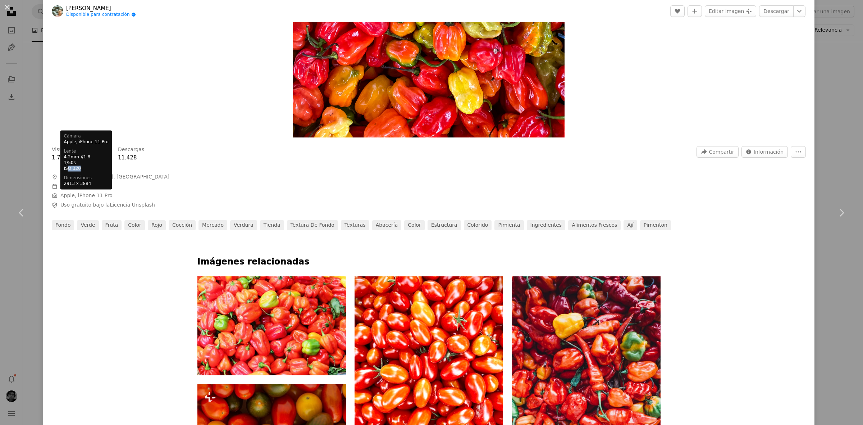
drag, startPoint x: 82, startPoint y: 169, endPoint x: 67, endPoint y: 166, distance: 14.8
click at [67, 166] on dd "ISO 320" at bounding box center [86, 168] width 45 height 6
drag, startPoint x: 254, startPoint y: 192, endPoint x: 285, endPoint y: 205, distance: 34.1
click at [254, 193] on span "Camera Apple, iPhone 11 Pro" at bounding box center [160, 195] width 216 height 7
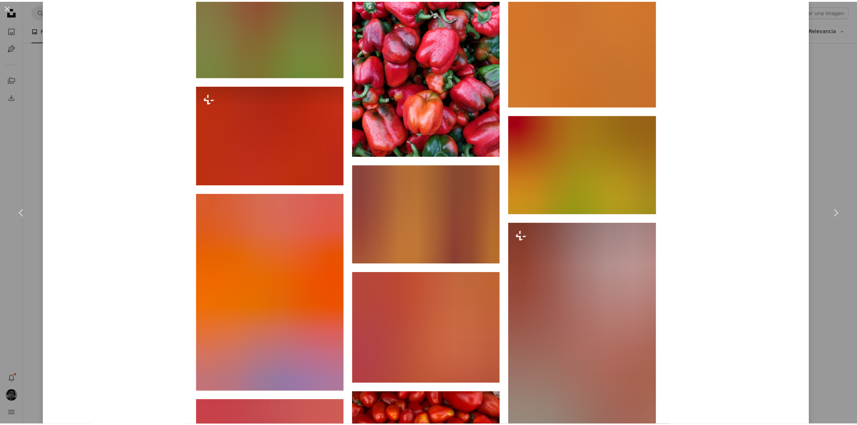
scroll to position [796, 0]
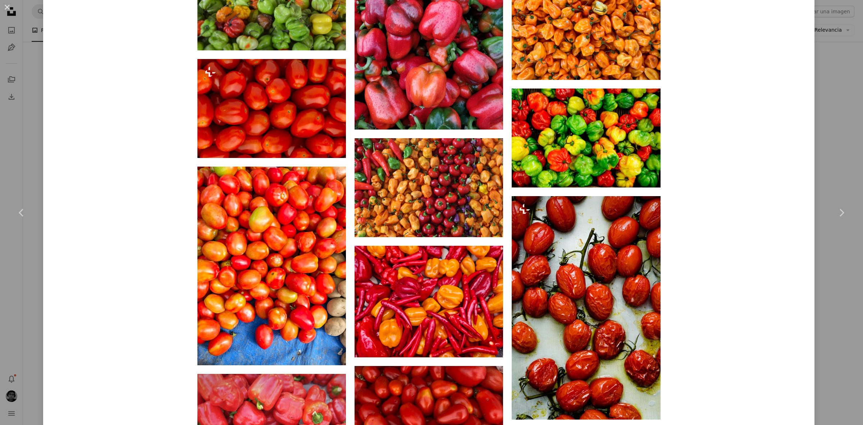
click at [837, 45] on div "An X shape Chevron left Chevron right [PERSON_NAME] Disponible para contratació…" at bounding box center [431, 212] width 863 height 425
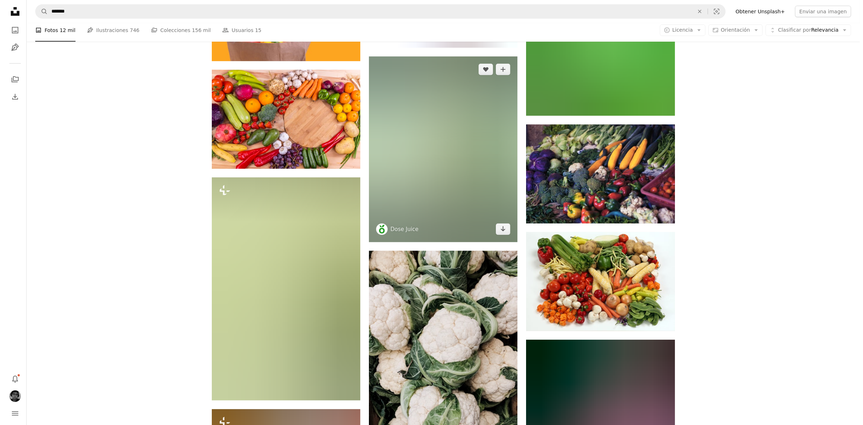
scroll to position [630, 0]
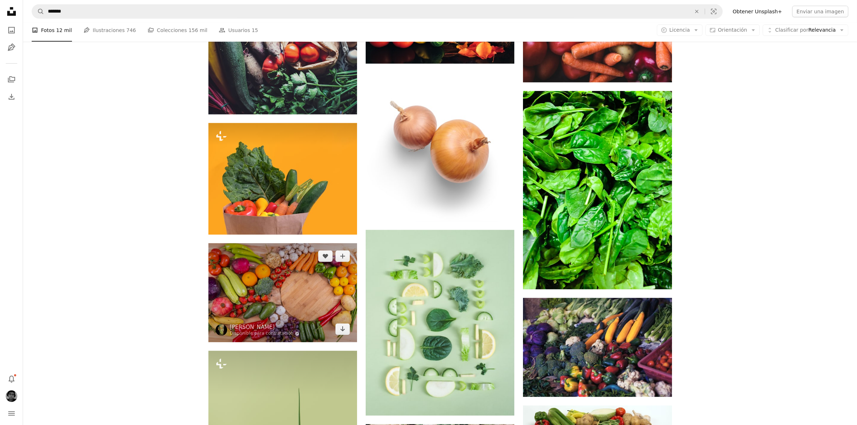
click at [298, 273] on img at bounding box center [282, 292] width 149 height 99
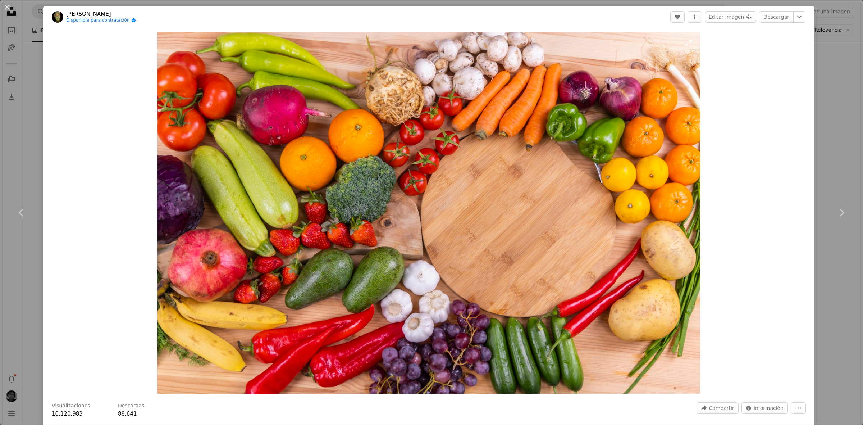
click at [379, 191] on img "Ampliar en esta imagen" at bounding box center [429, 213] width 542 height 362
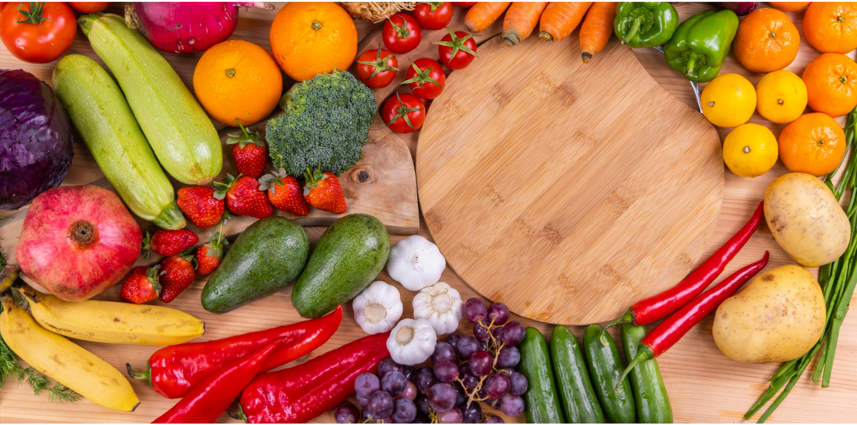
scroll to position [141, 0]
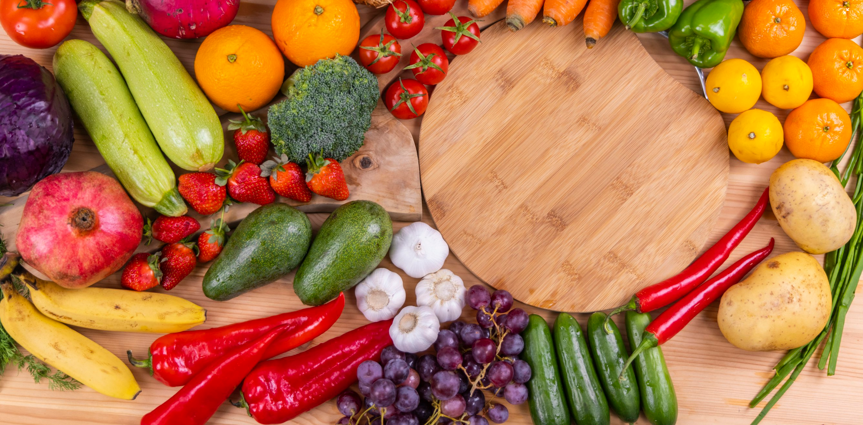
click at [387, 212] on img "Reducir el zoom en esta imagen" at bounding box center [432, 146] width 864 height 576
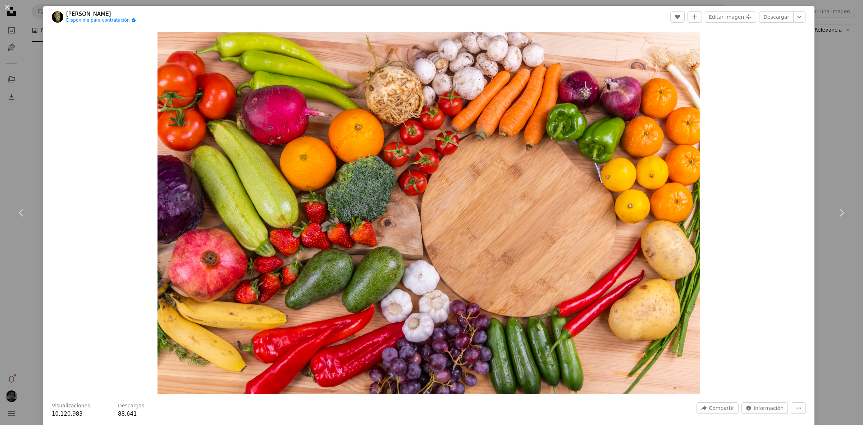
click at [810, 130] on div "An X shape Chevron left Chevron right engin akyurt Disponible para contratación…" at bounding box center [431, 212] width 863 height 425
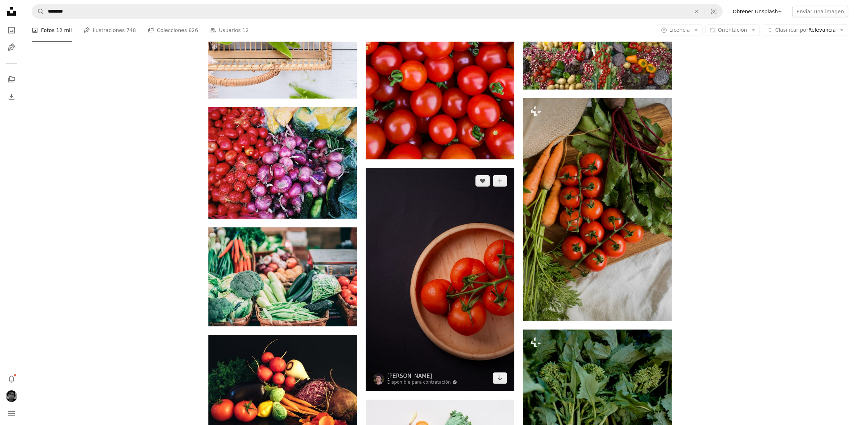
scroll to position [764, 0]
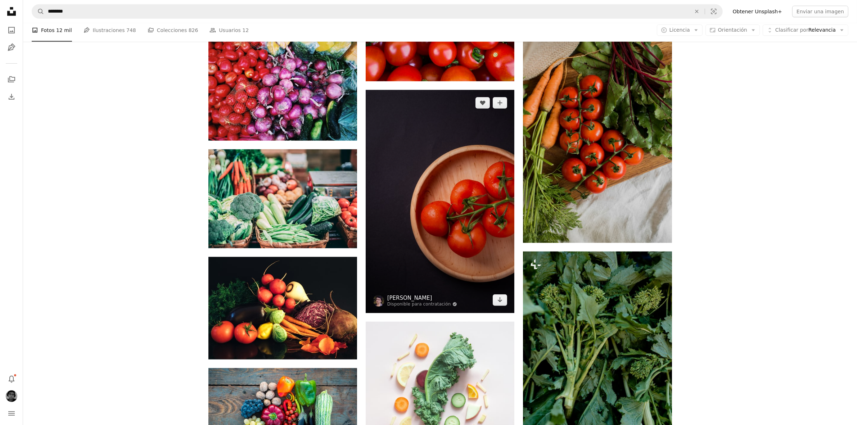
drag, startPoint x: 382, startPoint y: 258, endPoint x: 401, endPoint y: 294, distance: 40.7
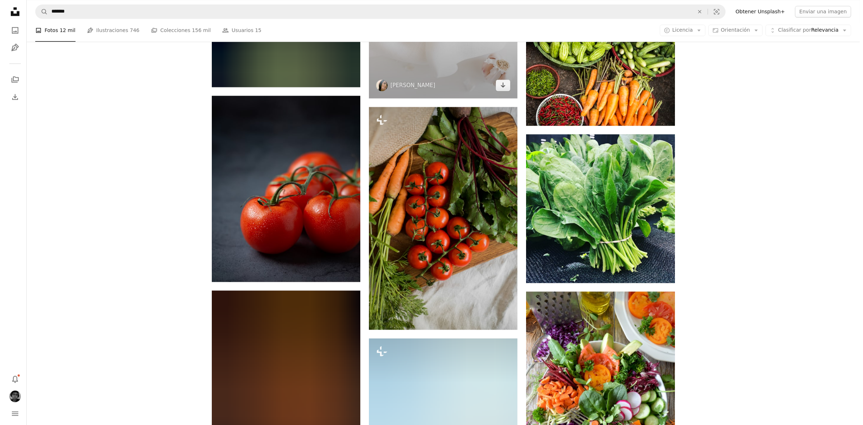
scroll to position [1664, 0]
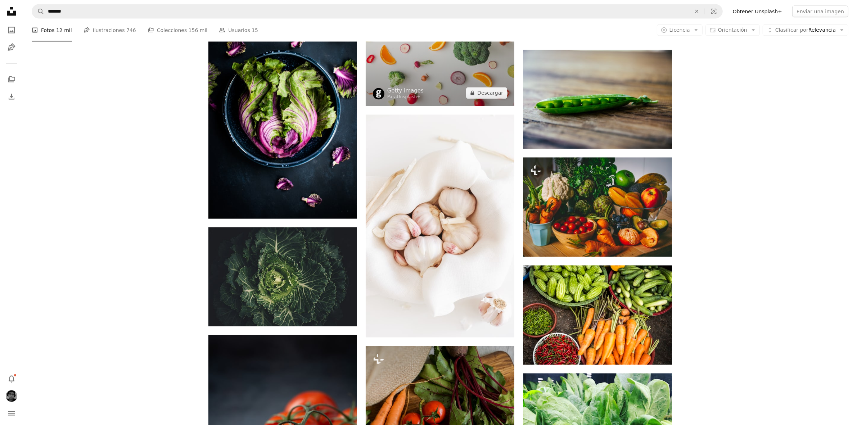
click at [456, 73] on img at bounding box center [439, 31] width 149 height 149
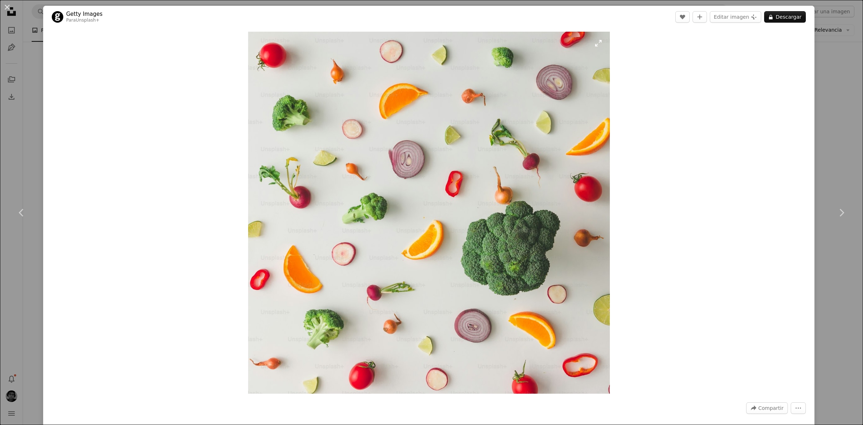
click at [332, 71] on img "Ampliar en esta imagen" at bounding box center [429, 213] width 362 height 362
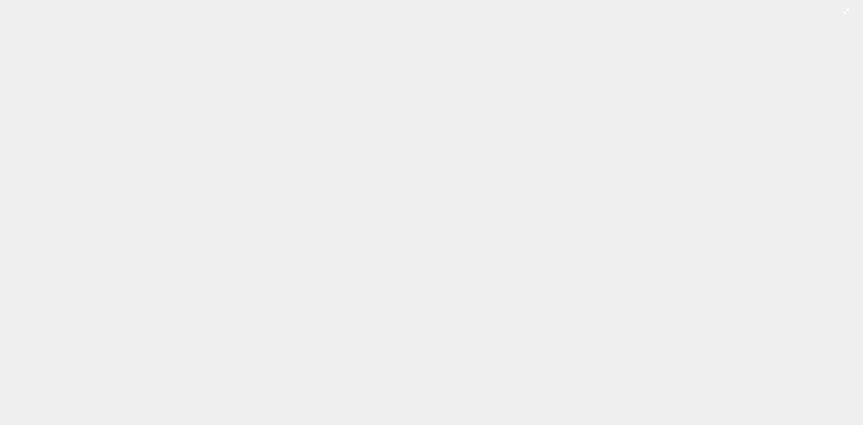
scroll to position [213, 0]
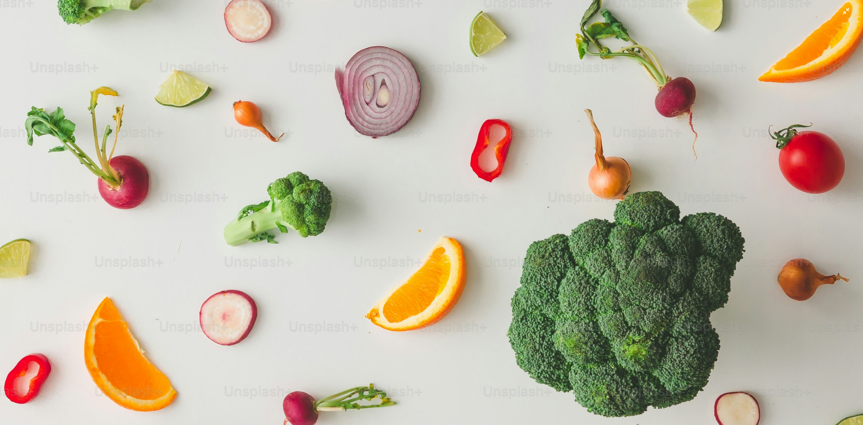
click at [460, 235] on img "Reducir el zoom en esta imagen" at bounding box center [432, 219] width 864 height 864
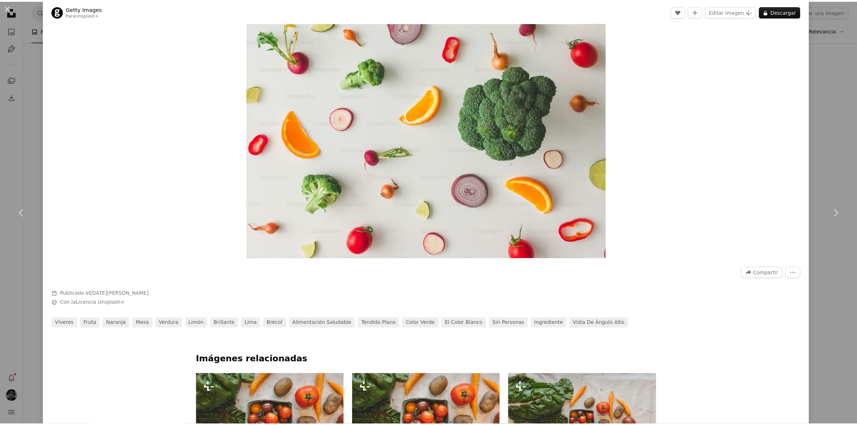
scroll to position [45, 0]
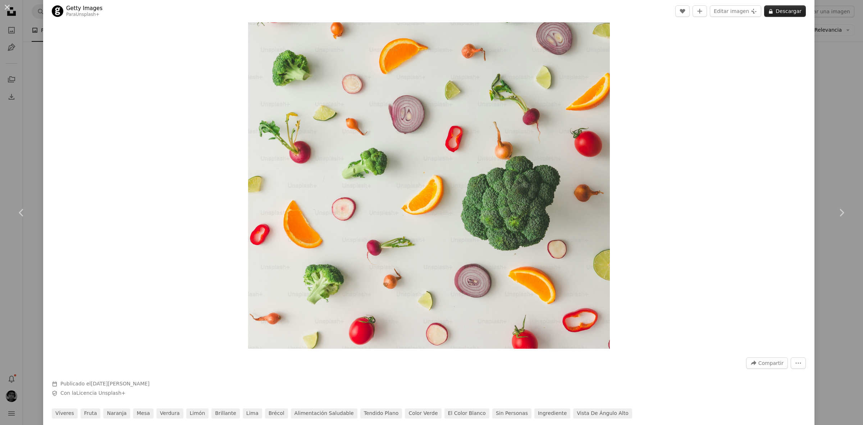
click at [783, 16] on button "A lock Descargar" at bounding box center [785, 11] width 42 height 12
drag, startPoint x: 841, startPoint y: 53, endPoint x: 837, endPoint y: 55, distance: 4.2
click at [837, 54] on div "An X shape Chevron left Chevron right Getty Images Para Unsplash+ A heart A plu…" at bounding box center [431, 212] width 863 height 425
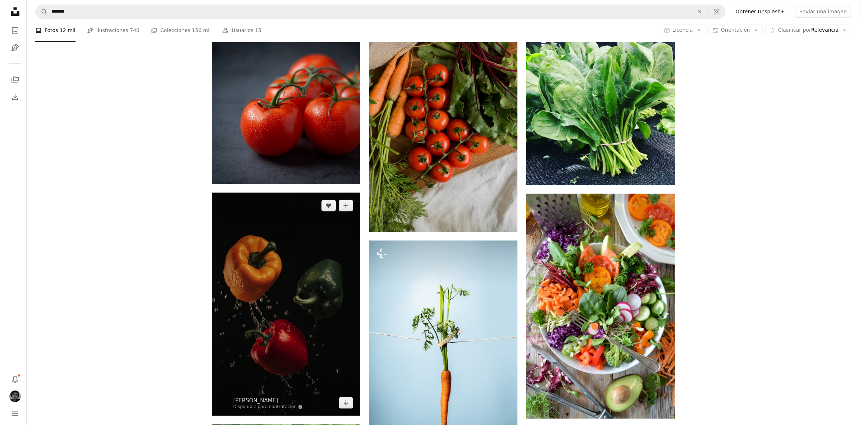
scroll to position [1979, 0]
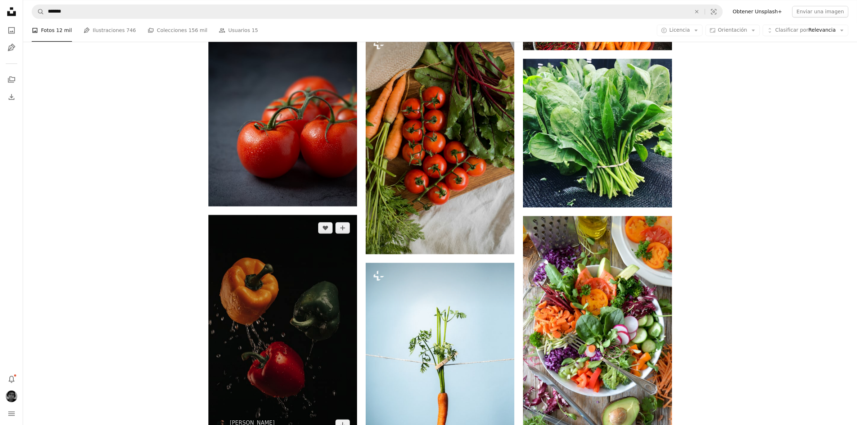
click at [297, 312] on img at bounding box center [282, 326] width 149 height 223
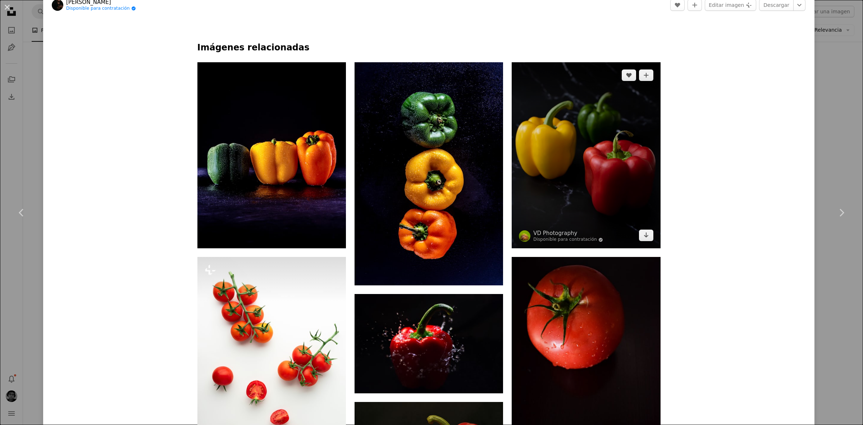
scroll to position [495, 0]
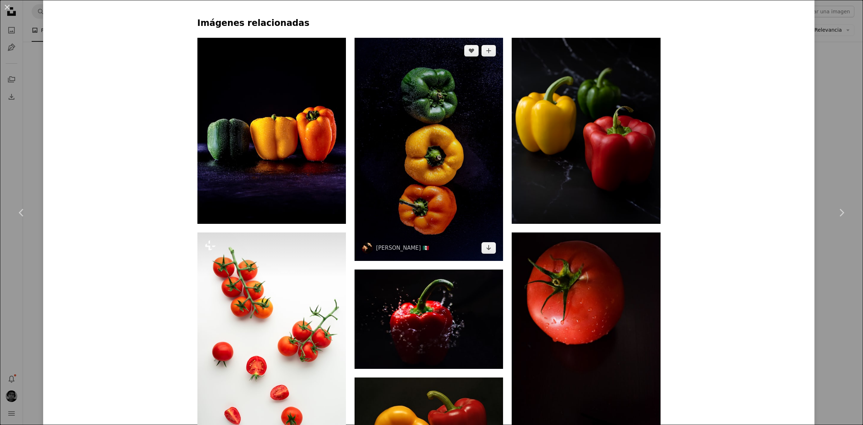
click at [427, 103] on img at bounding box center [429, 149] width 149 height 223
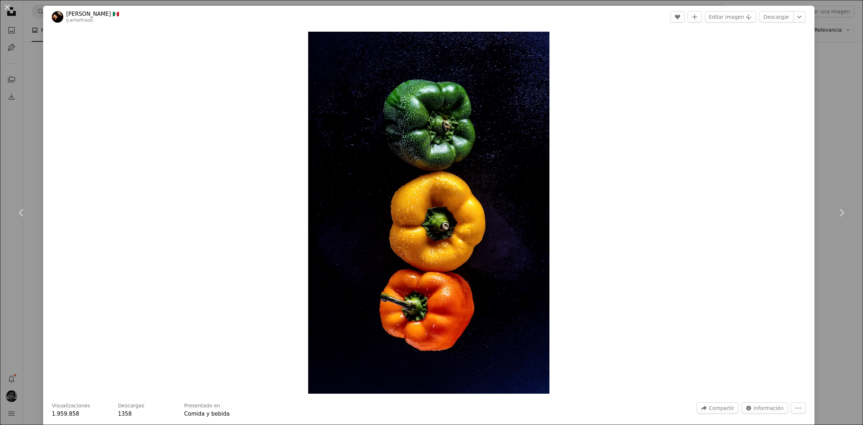
click at [830, 48] on div "An X shape Chevron left Chevron right [PERSON_NAME] 🇲🇽 jcarlosfriasb A heart A …" at bounding box center [431, 212] width 863 height 425
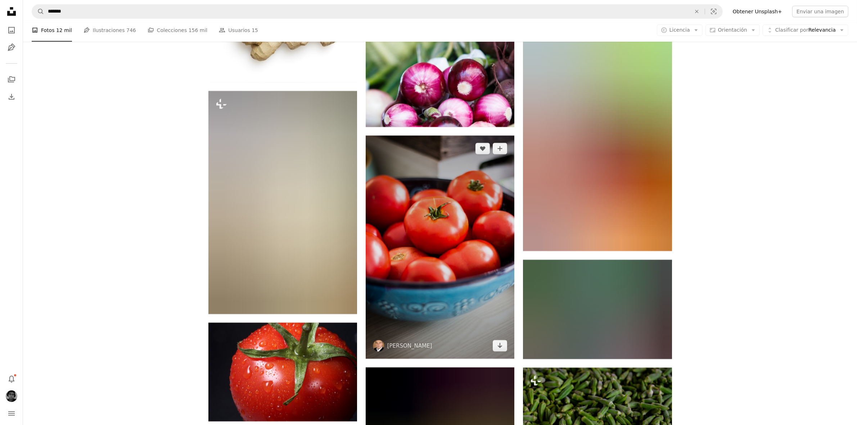
scroll to position [3957, 0]
